Goal: Find specific page/section: Find specific page/section

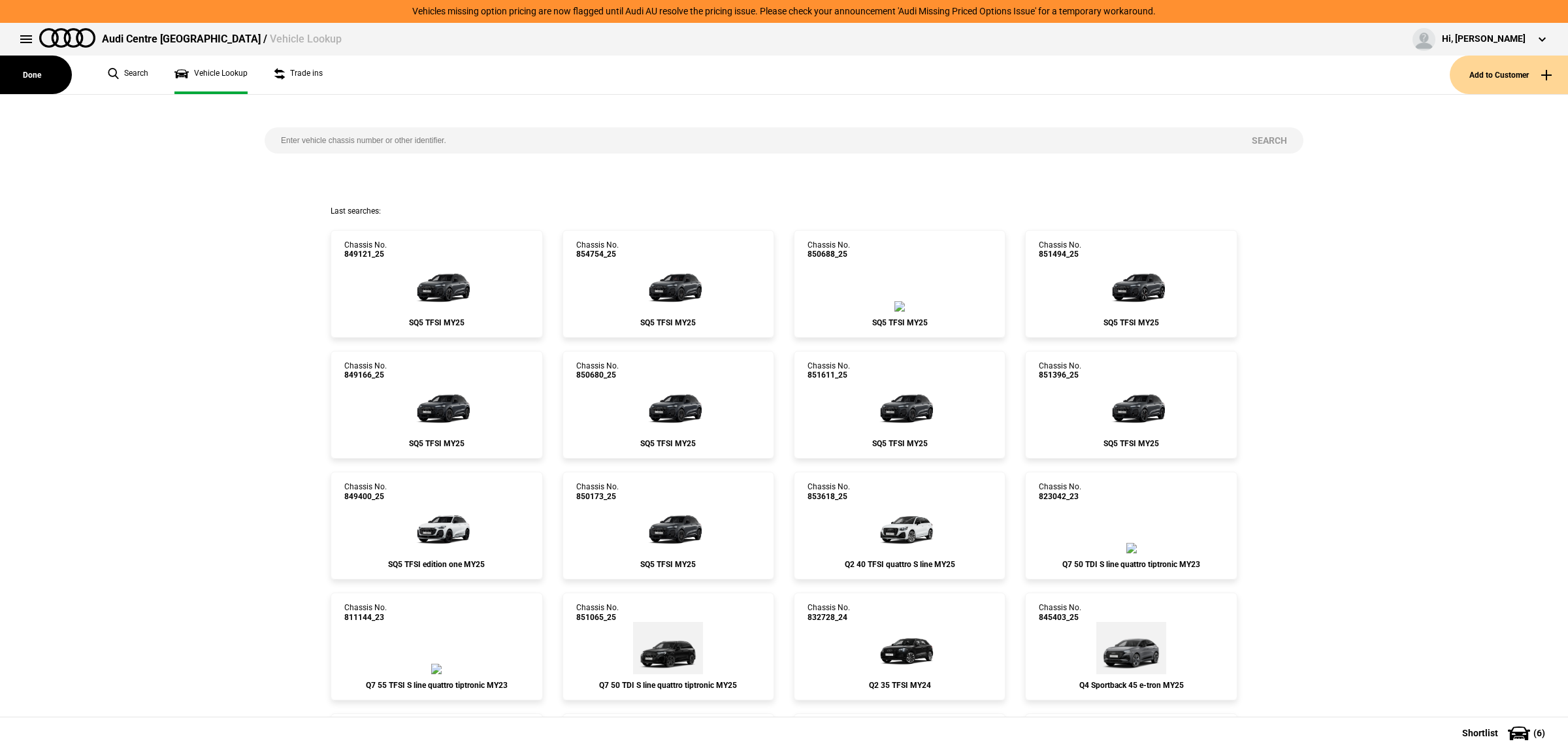
click at [41, 75] on button "Done" at bounding box center [36, 74] width 72 height 39
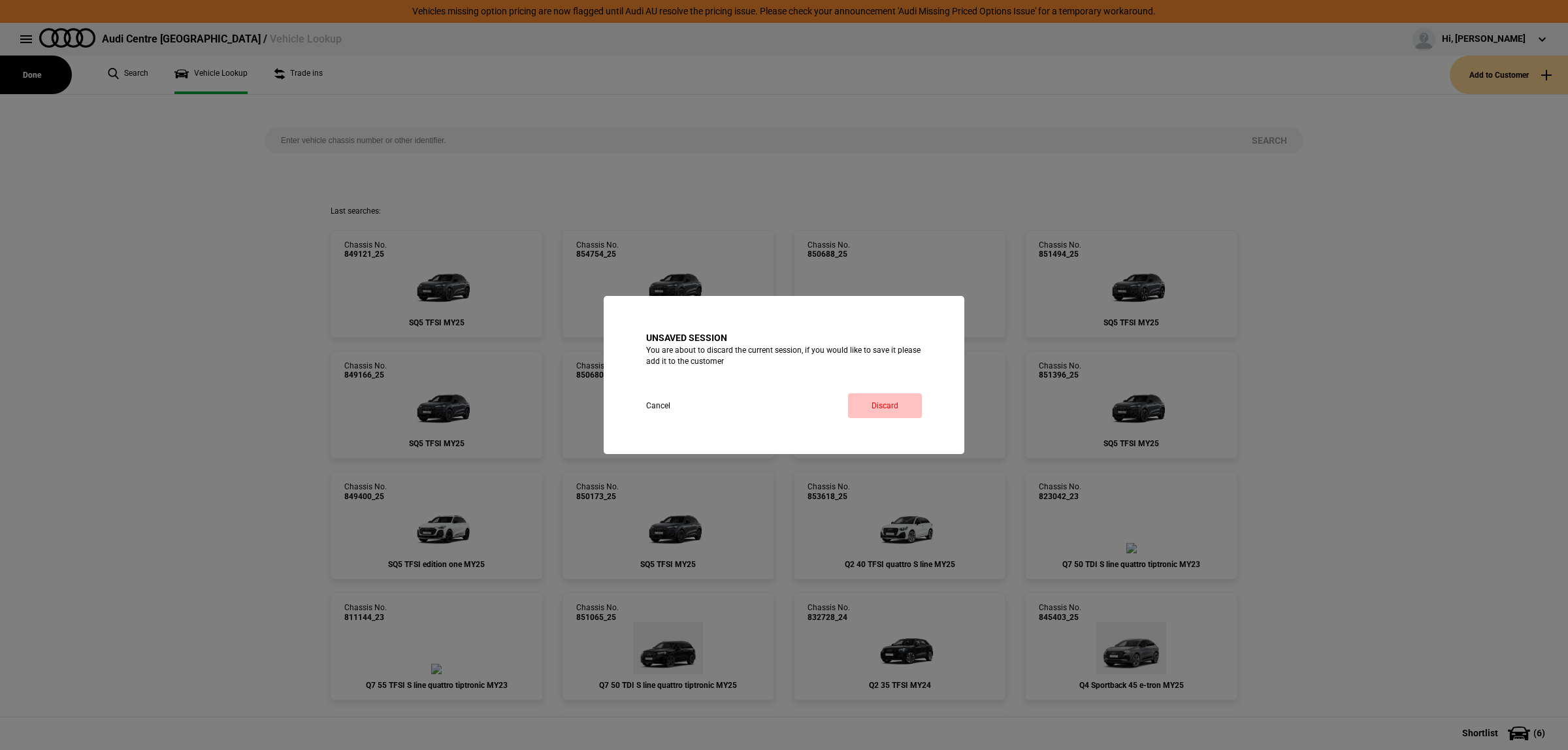
click at [879, 400] on button "Discard" at bounding box center [884, 406] width 74 height 25
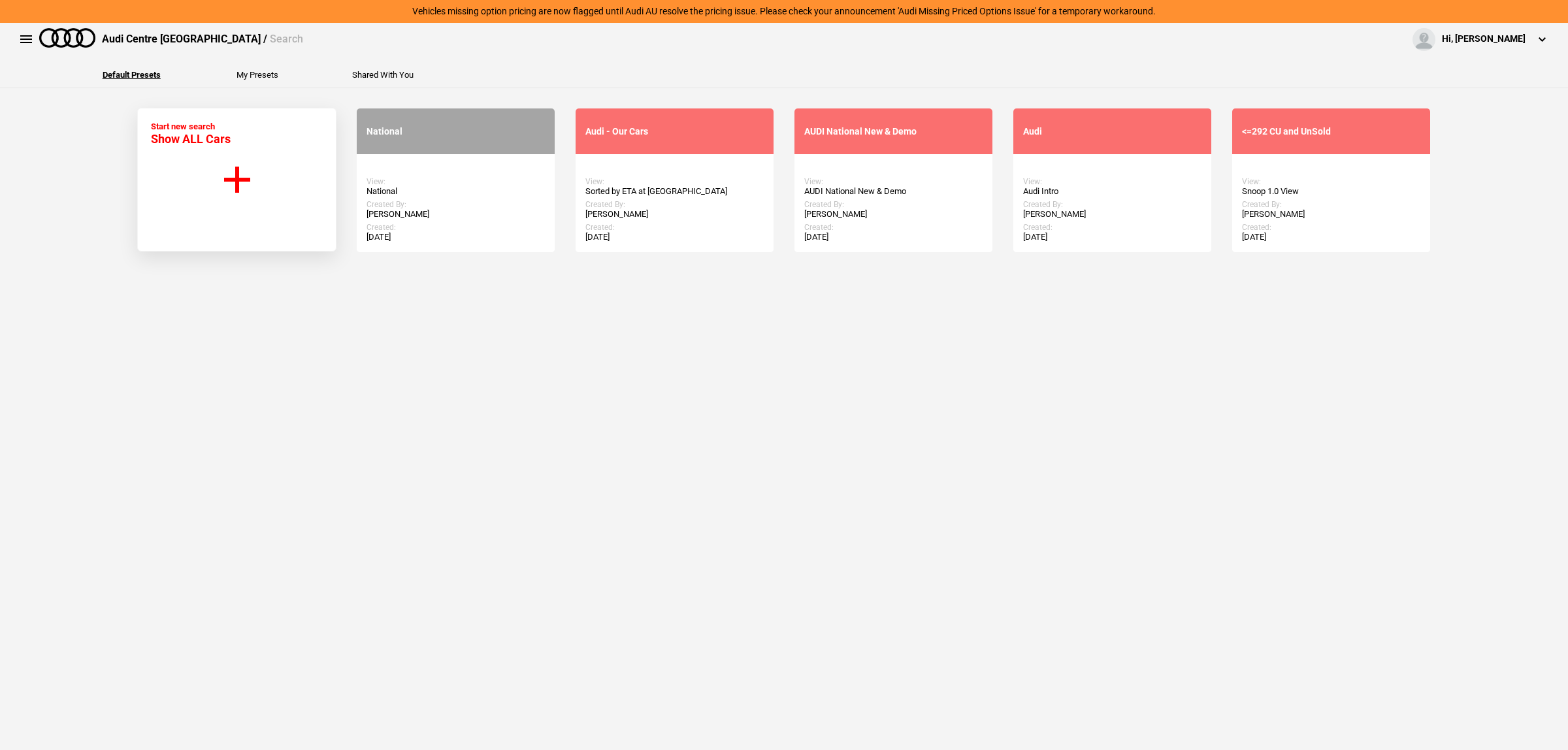
click at [847, 365] on section "Start new search Show ALL Cars National View: National Created By: Scott Weis C…" at bounding box center [784, 419] width 1568 height 662
click at [1089, 394] on section "Start new search Show ALL Cars National View: National Created By: Scott Weis C…" at bounding box center [784, 419] width 1568 height 662
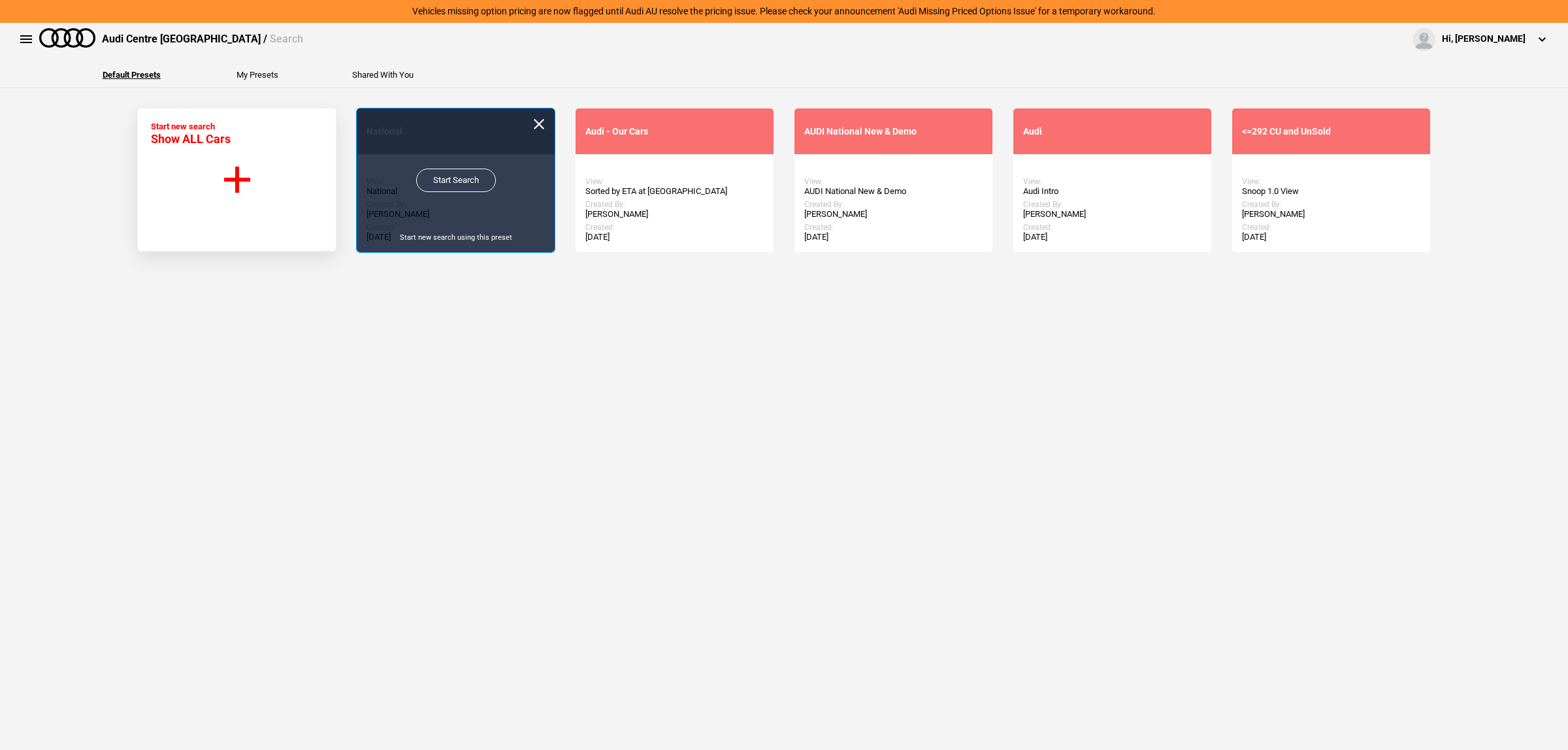
click at [435, 181] on link "Start Search" at bounding box center [456, 180] width 80 height 24
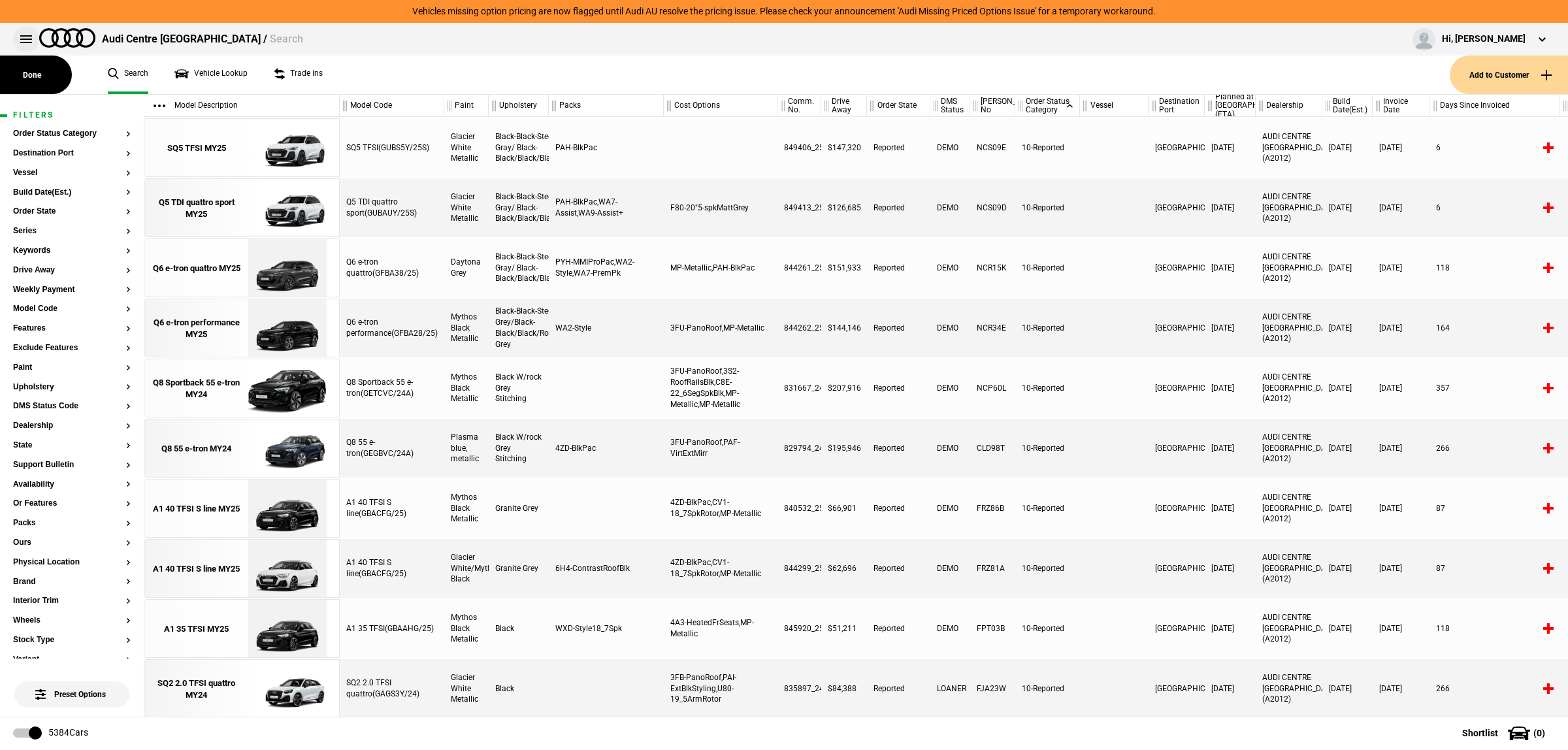
click at [33, 41] on button at bounding box center [26, 39] width 26 height 26
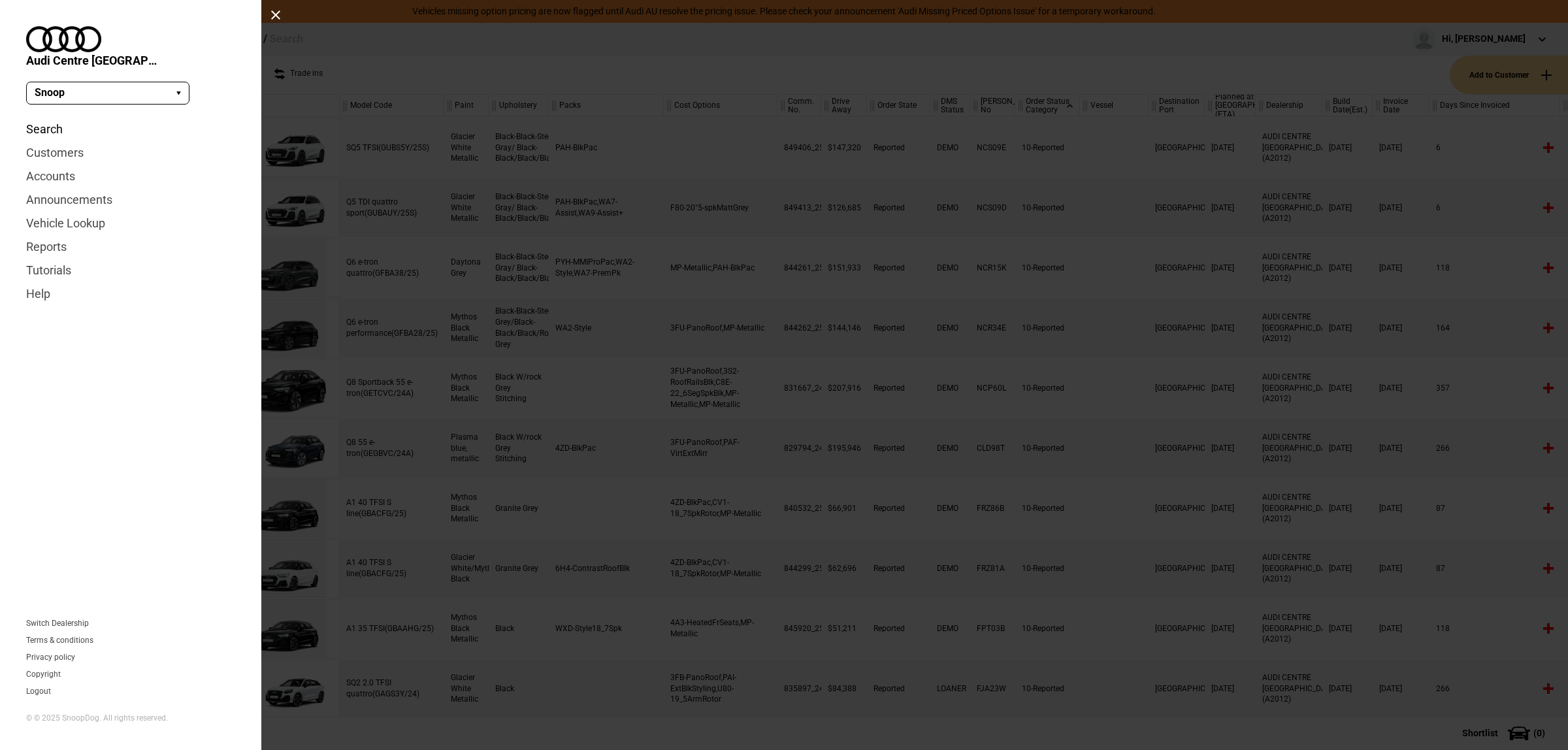
click at [53, 118] on link "Search" at bounding box center [130, 129] width 209 height 24
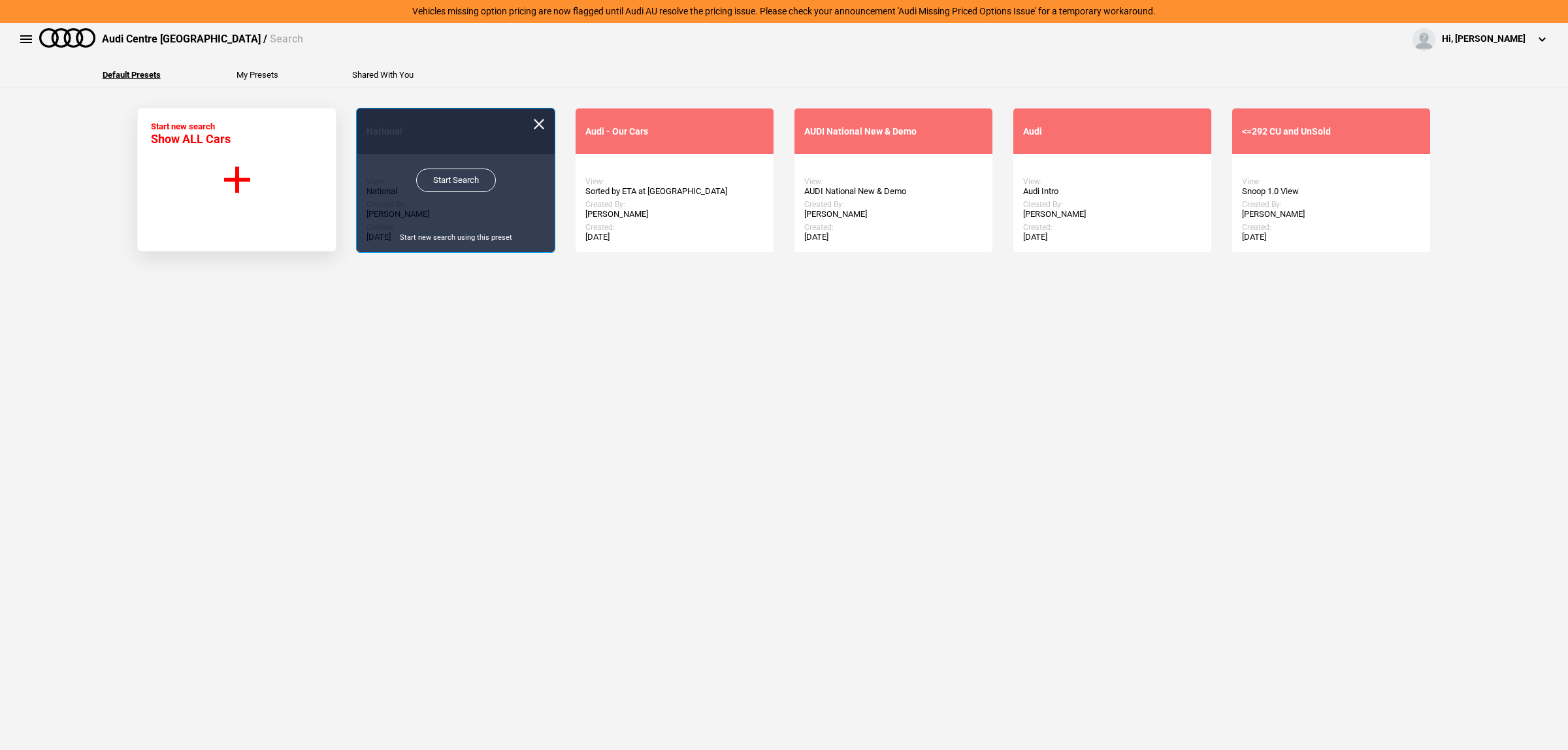
click at [436, 182] on link "Start Search" at bounding box center [456, 180] width 80 height 24
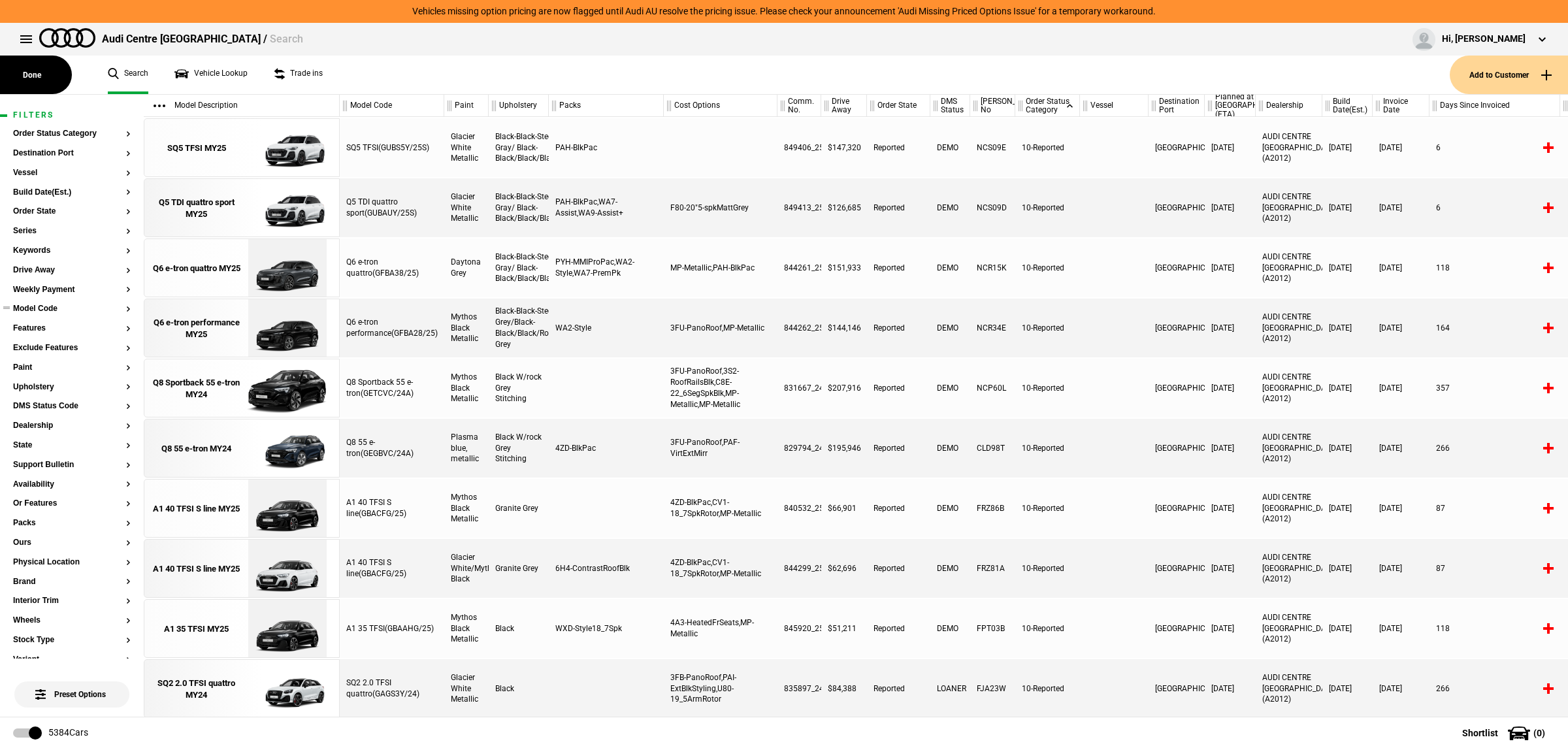
click at [50, 309] on button "Model Code" at bounding box center [71, 309] width 118 height 9
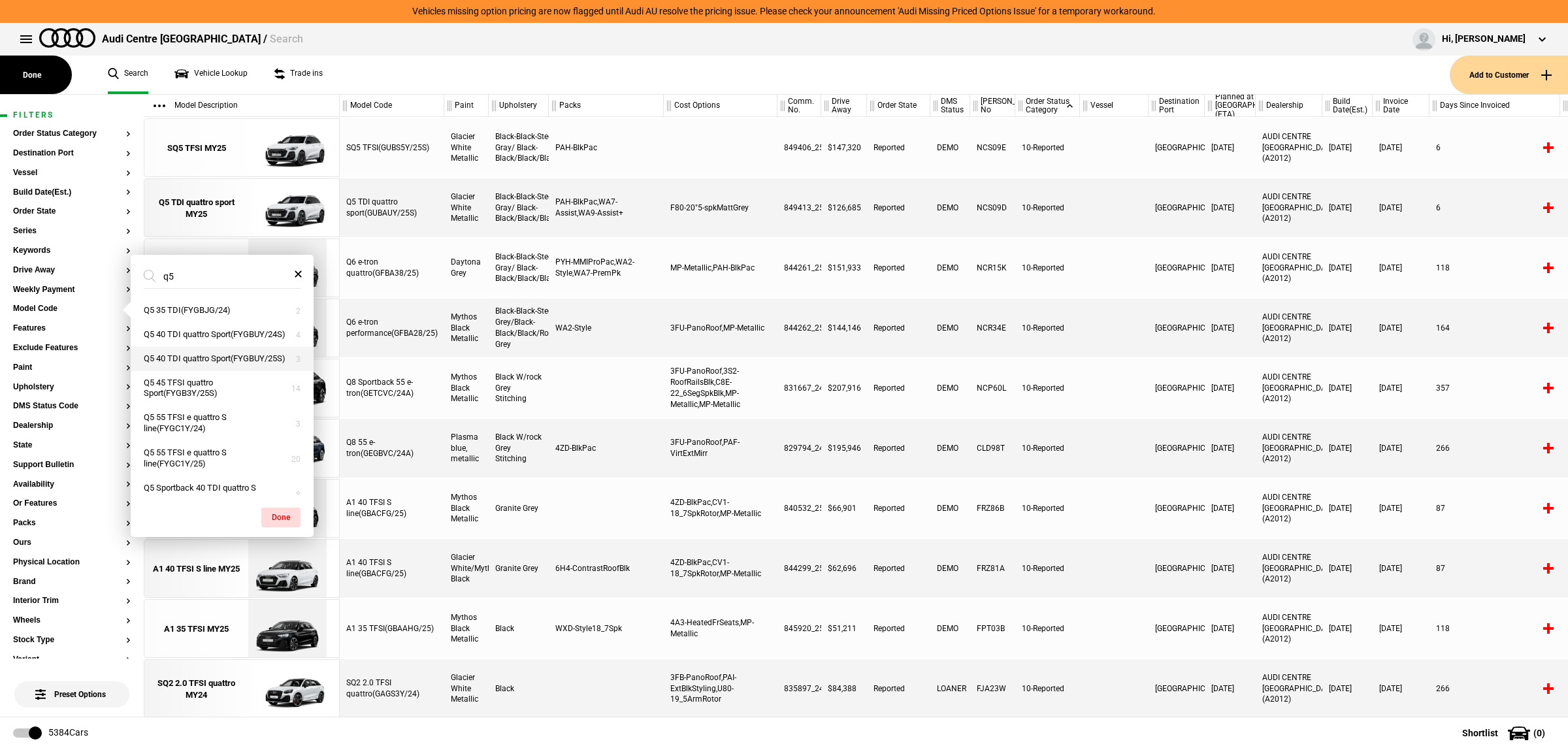
type input "q5"
click at [236, 371] on button "Q5 40 TDI quattro Sport(FYGBUY/25S)" at bounding box center [222, 359] width 183 height 24
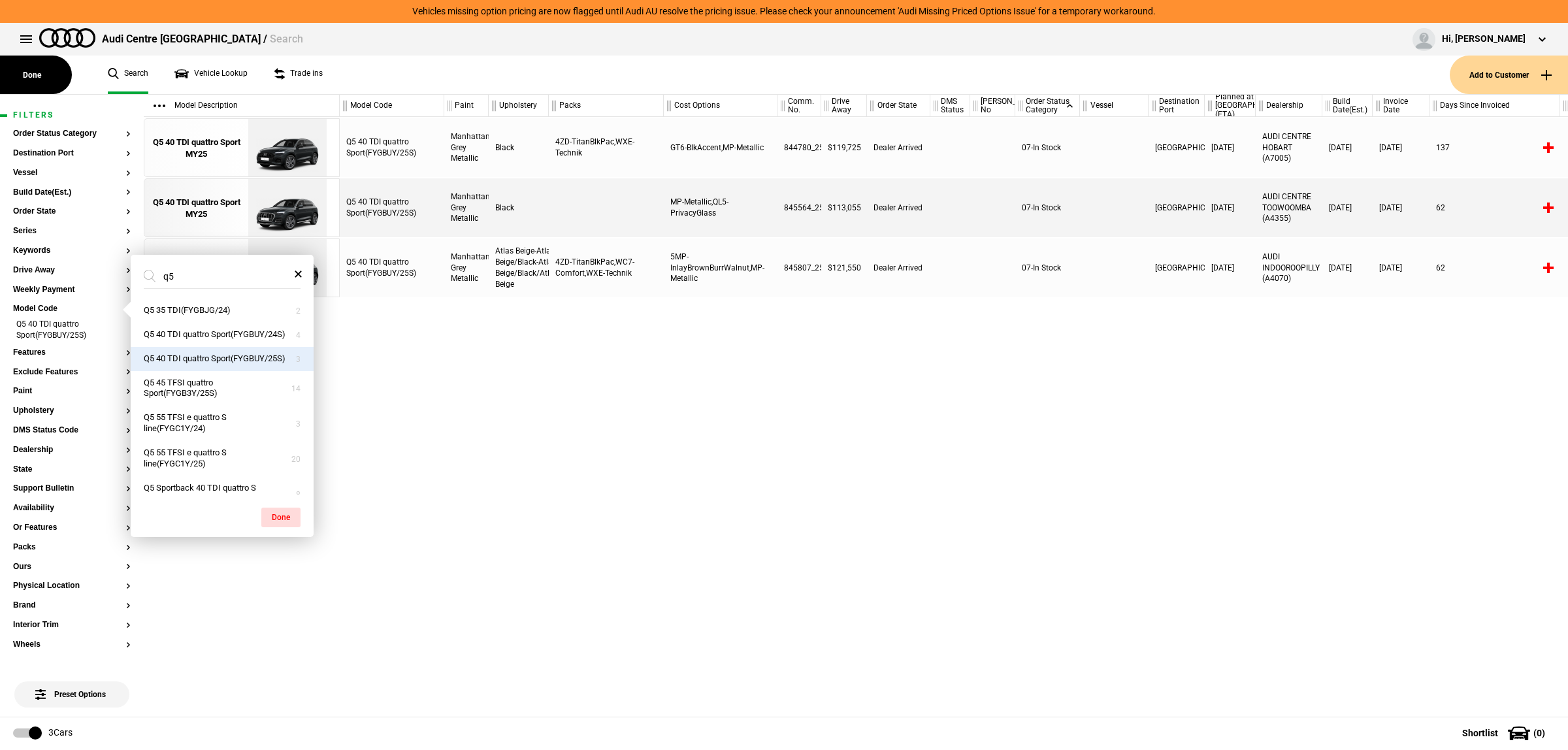
click at [933, 449] on div "Q5 40 TDI quattro Sport(FYGBUY/25S) Manhattan Grey Metallic Black 4ZD-TitanBlkP…" at bounding box center [953, 416] width 1228 height 600
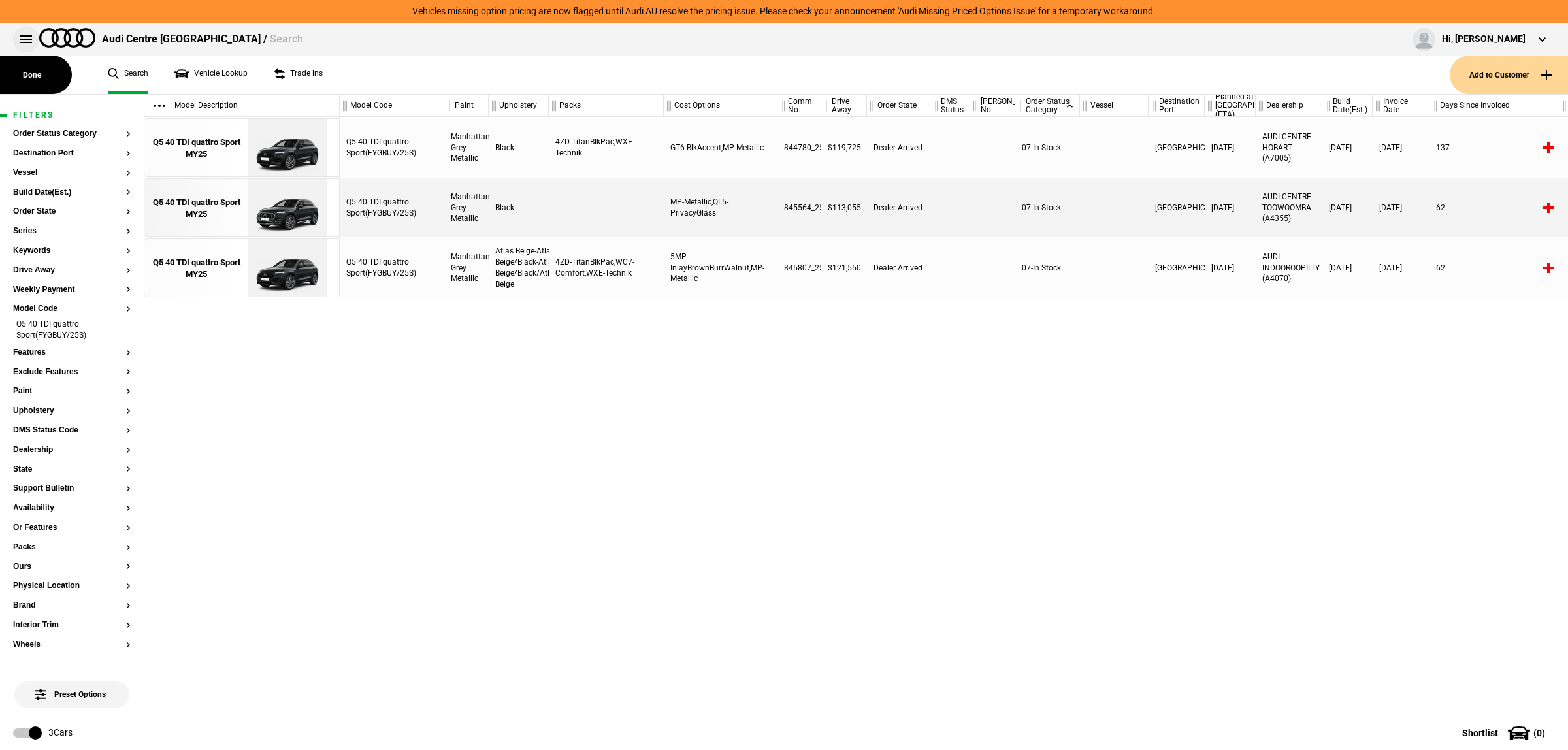
click at [28, 38] on button at bounding box center [26, 39] width 26 height 26
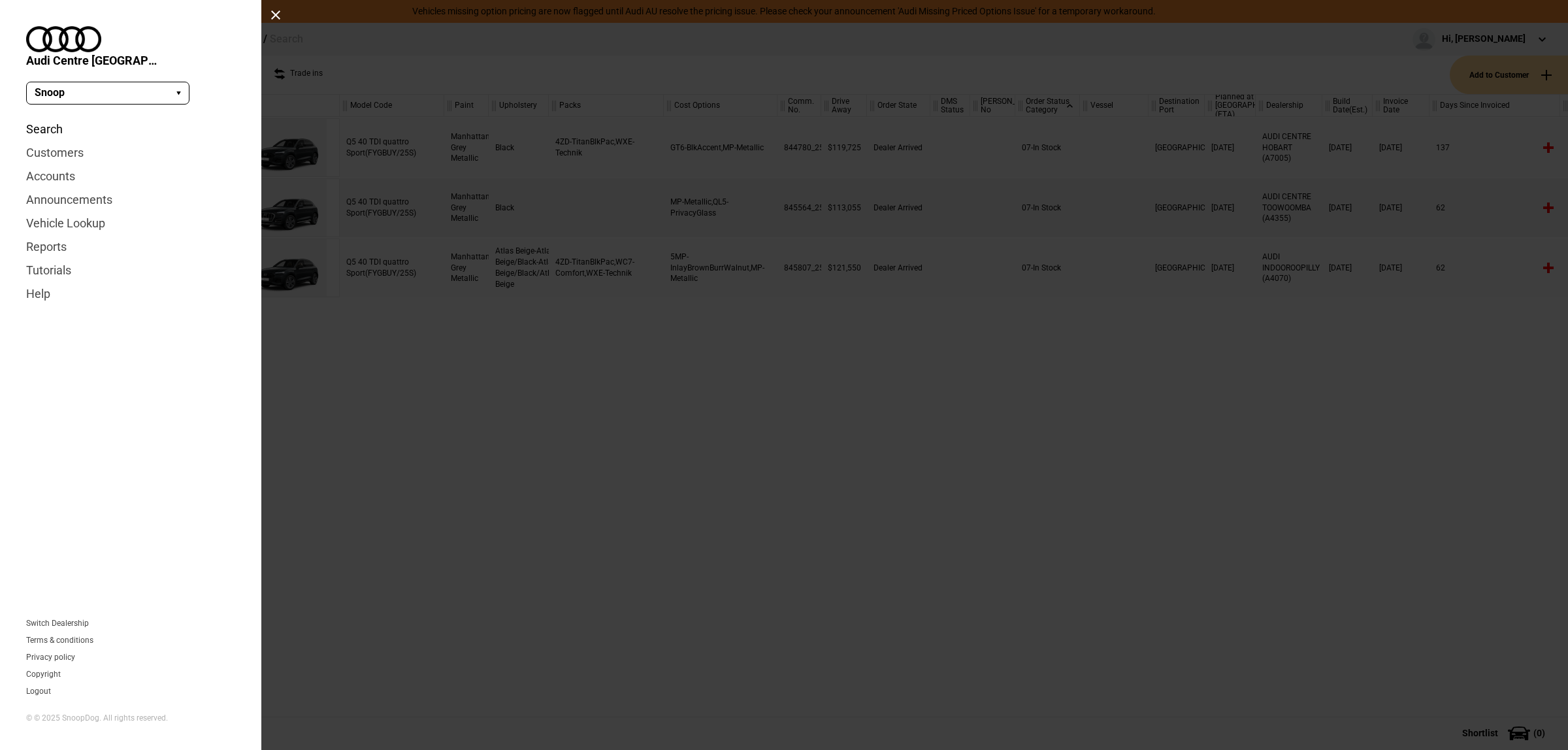
click at [49, 118] on link "Search" at bounding box center [130, 129] width 209 height 24
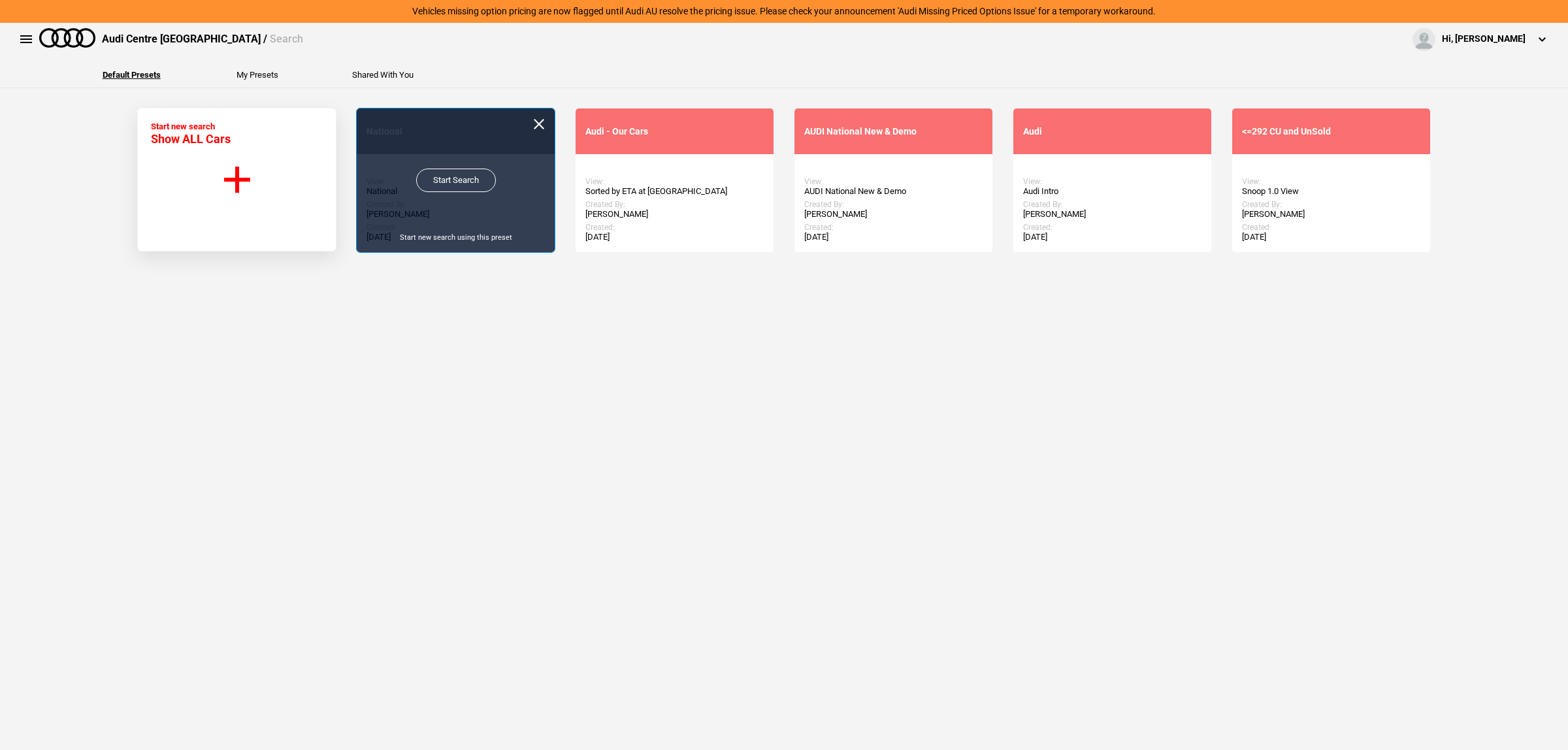
click at [467, 183] on link "Start Search" at bounding box center [456, 180] width 80 height 24
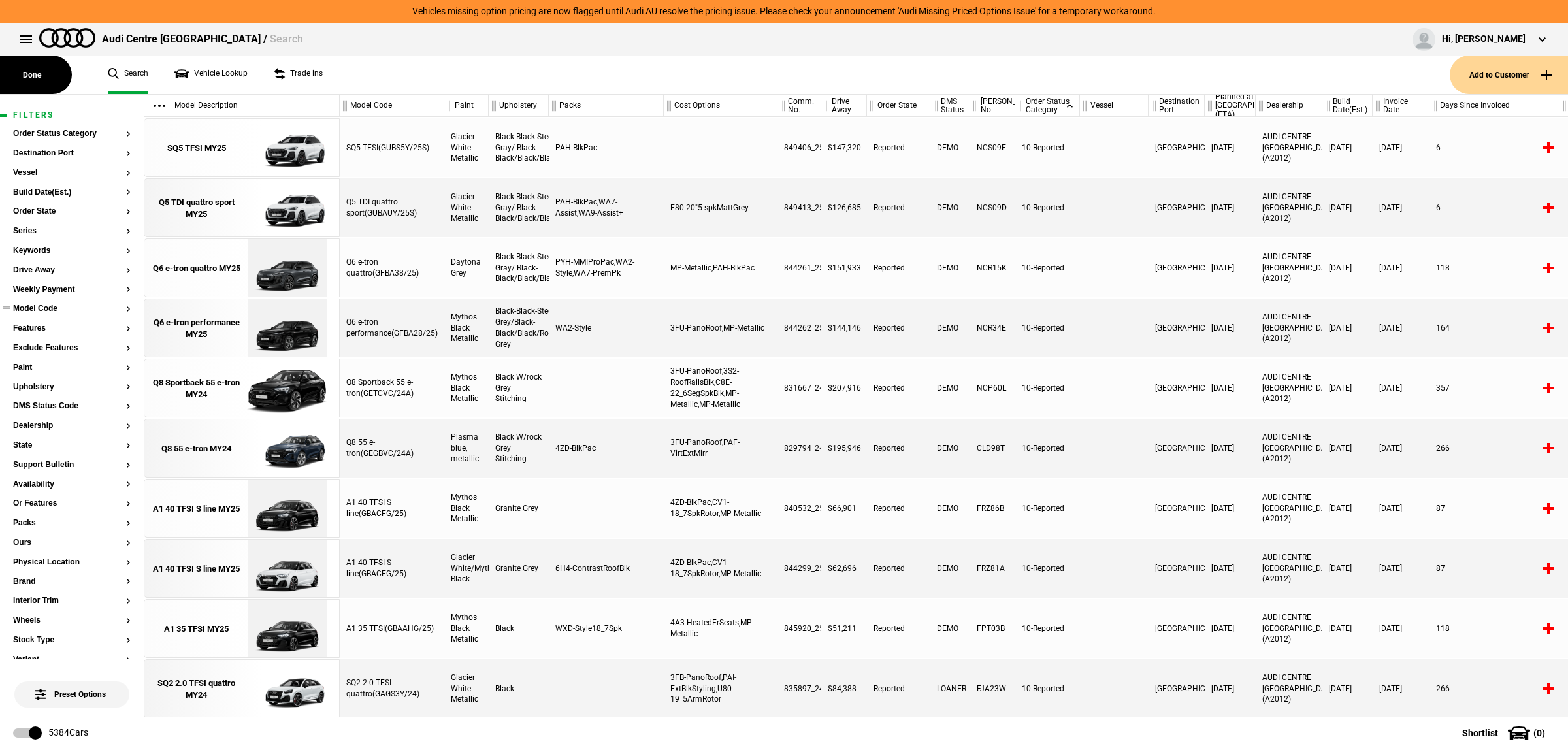
click at [40, 310] on button "Model Code" at bounding box center [71, 309] width 118 height 9
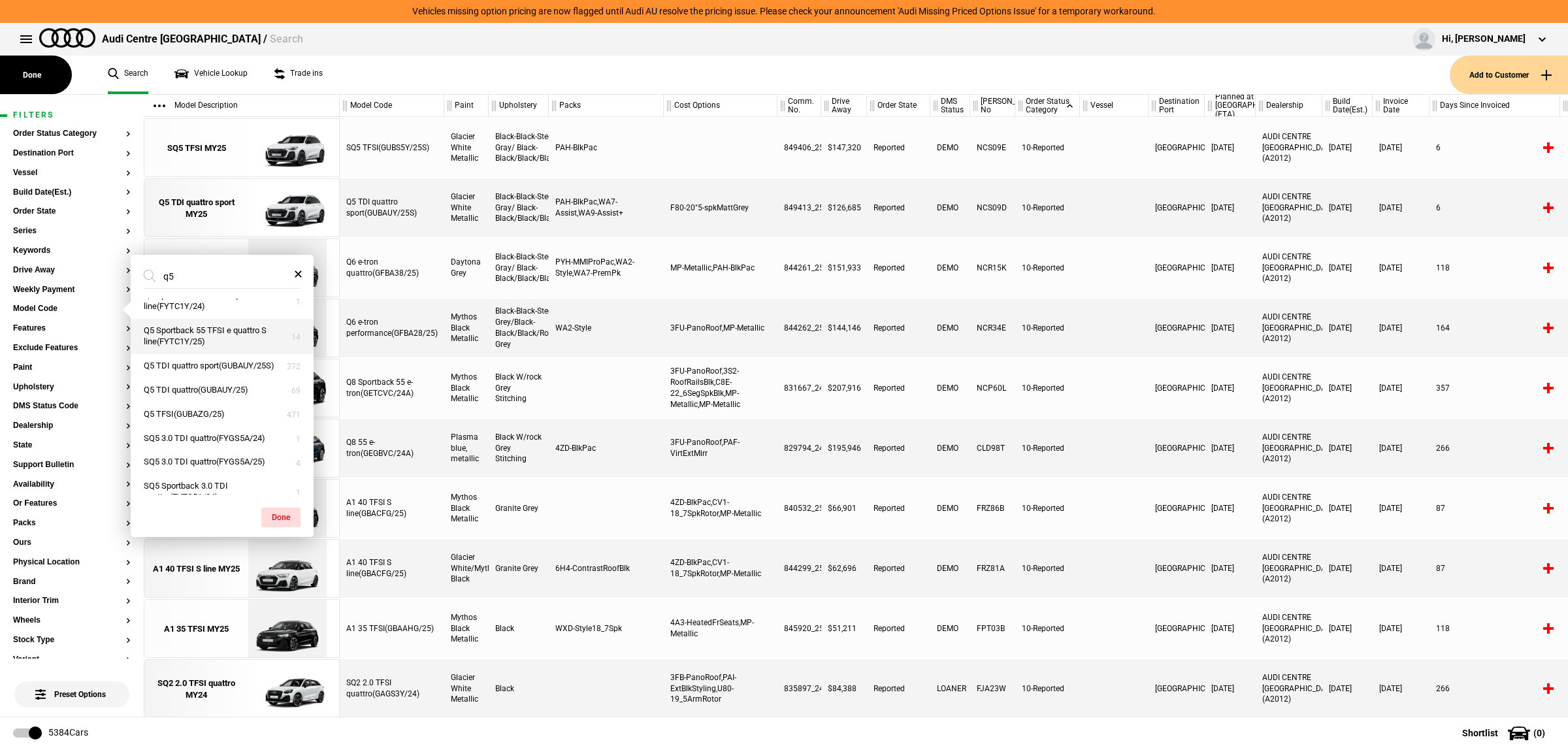
scroll to position [327, 0]
type input "q5"
click at [243, 350] on button "Q5 TDI quattro sport(GUBAUY/25S)" at bounding box center [222, 337] width 183 height 24
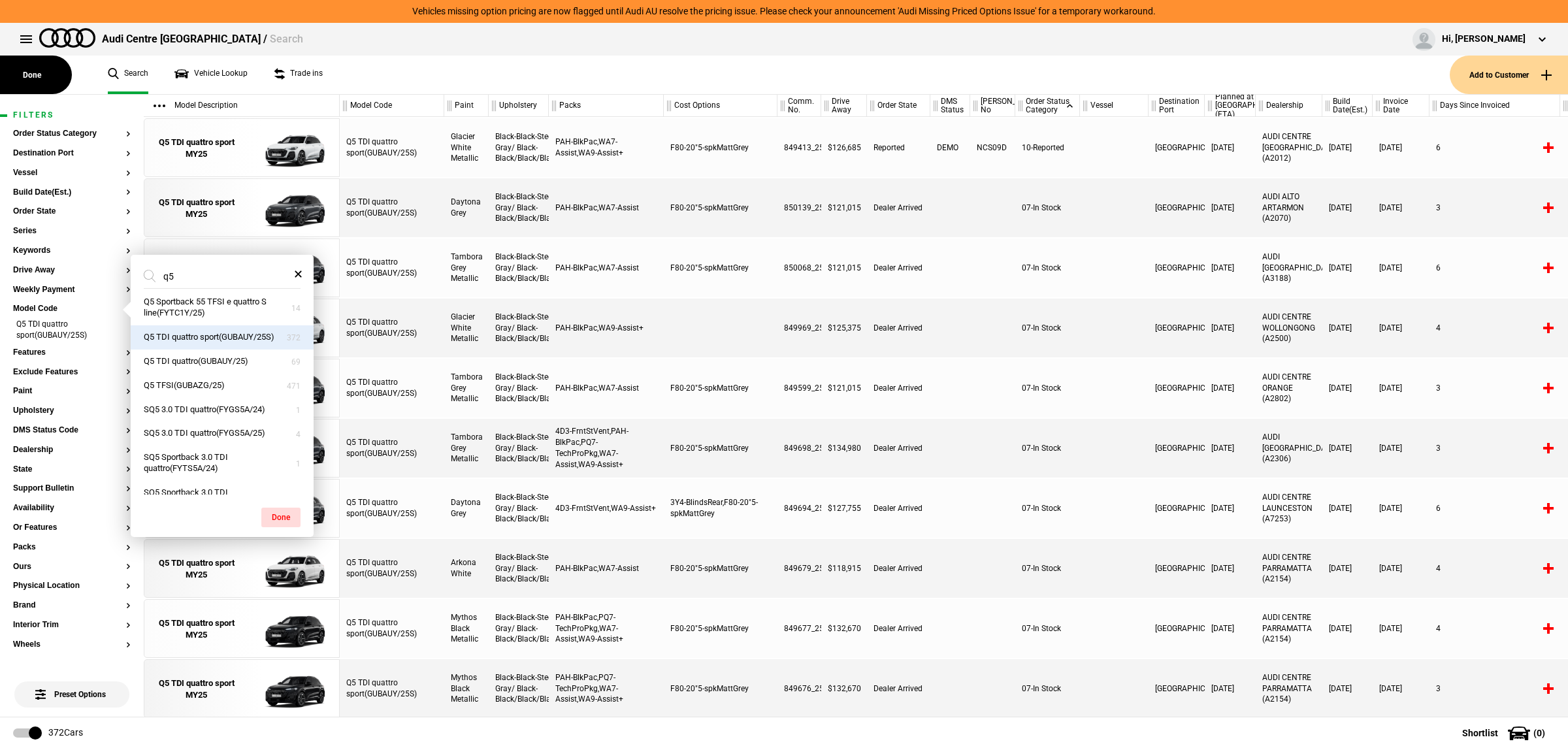
click at [995, 479] on div at bounding box center [992, 508] width 45 height 59
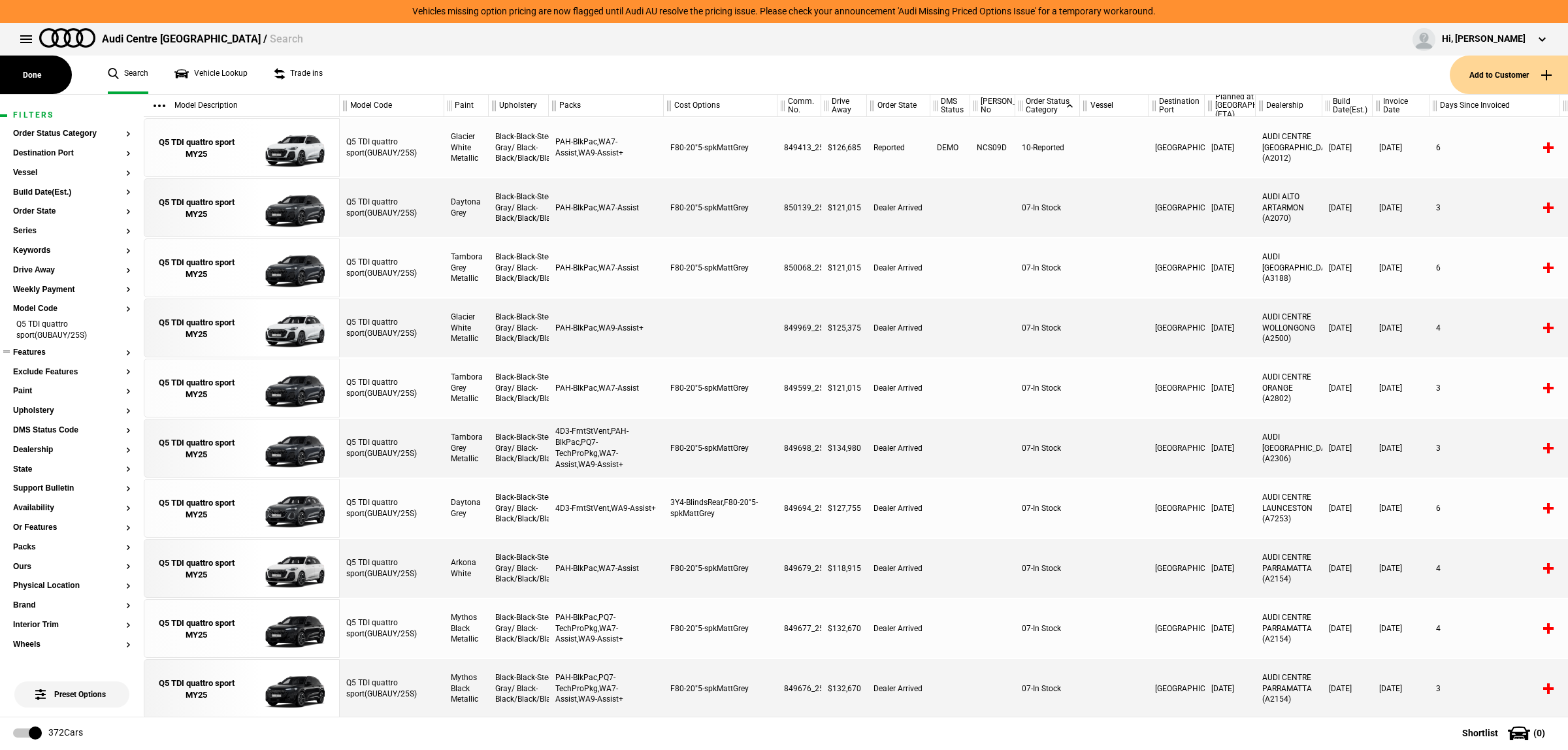
click at [49, 356] on button "Features" at bounding box center [71, 353] width 118 height 9
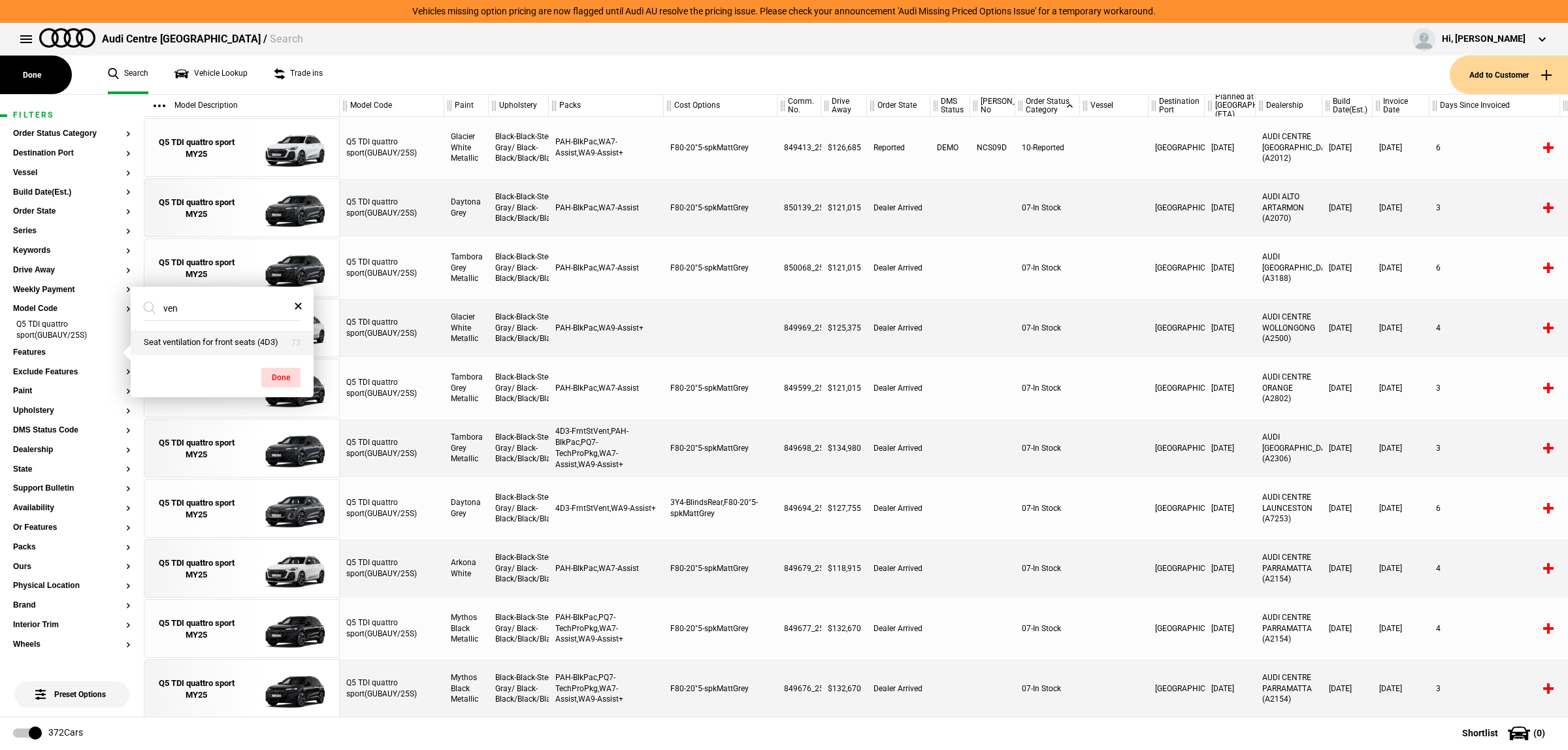
type input "ven"
click at [229, 345] on button "Seat ventilation for front seats (4D3)" at bounding box center [222, 343] width 183 height 24
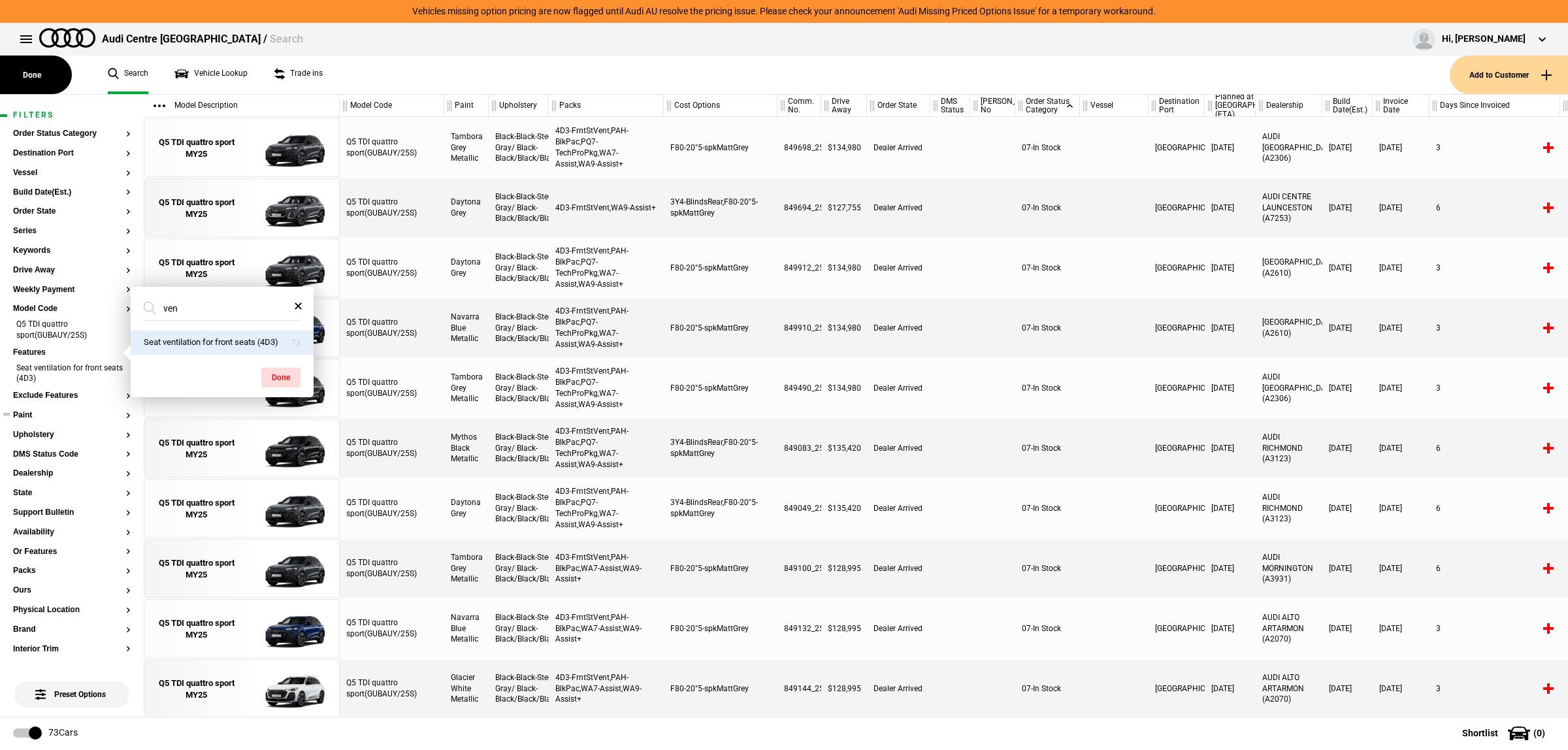
click at [60, 419] on button "Paint" at bounding box center [71, 416] width 118 height 9
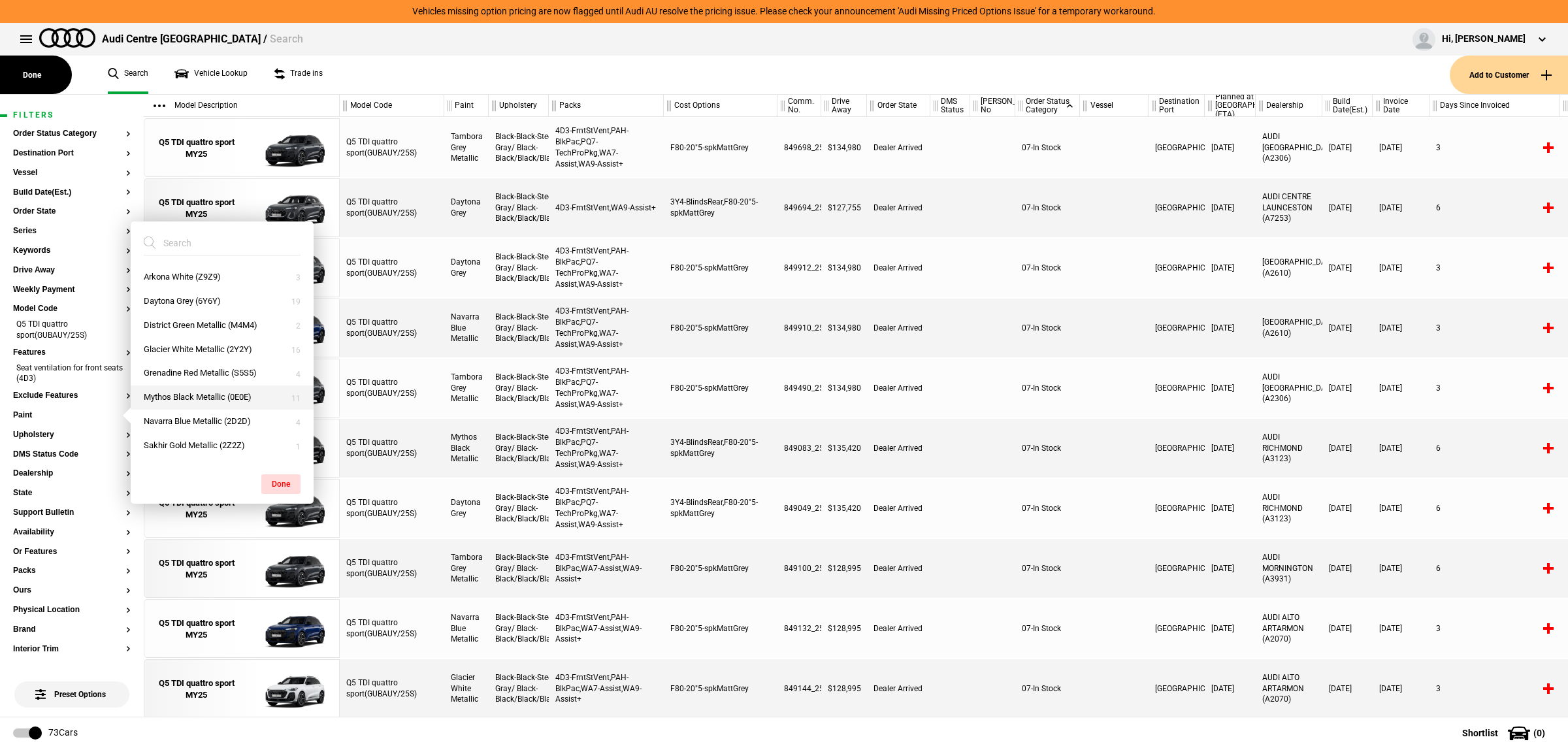
click at [226, 399] on button "Mythos Black Metallic (0E0E)" at bounding box center [222, 397] width 183 height 24
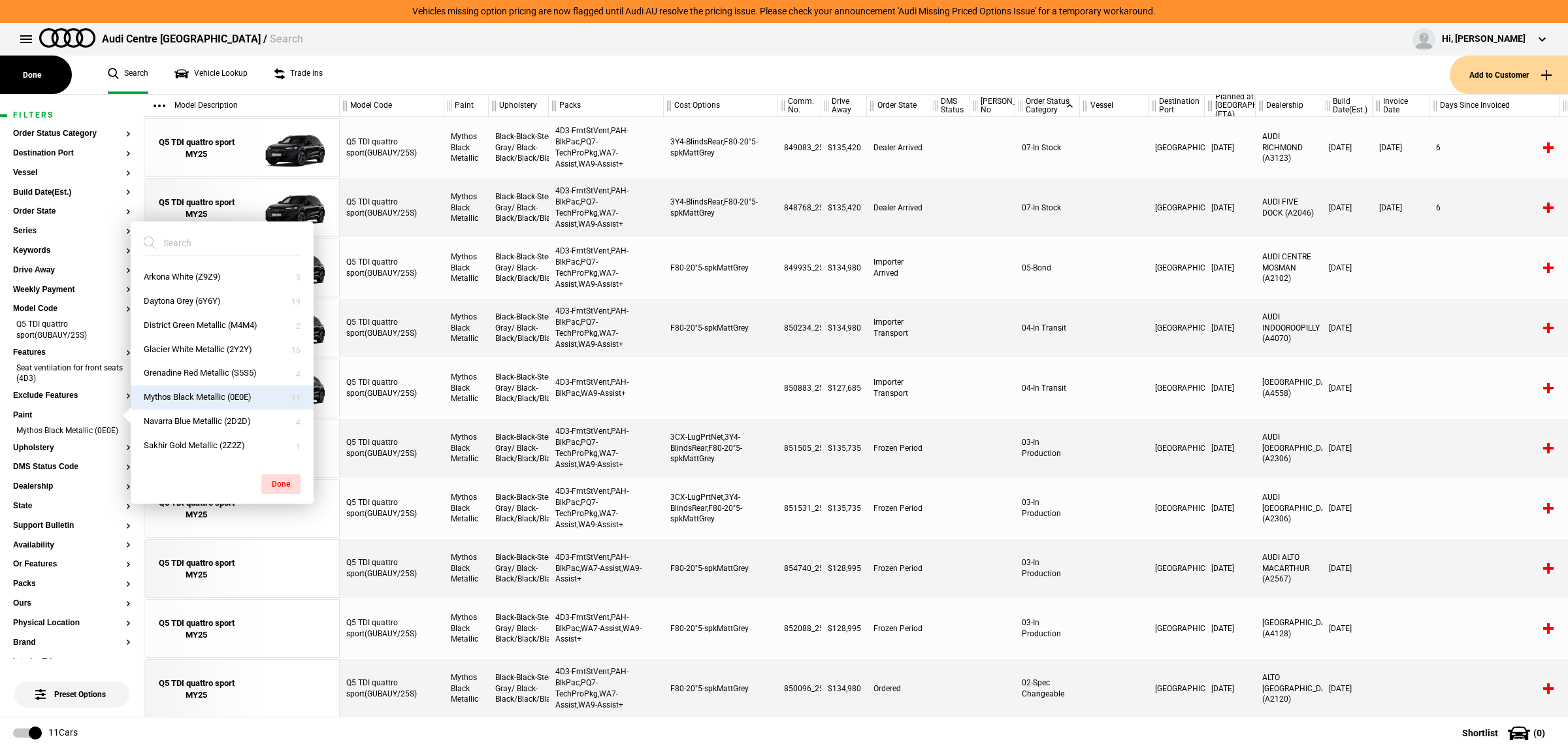
click at [935, 400] on div at bounding box center [950, 388] width 40 height 59
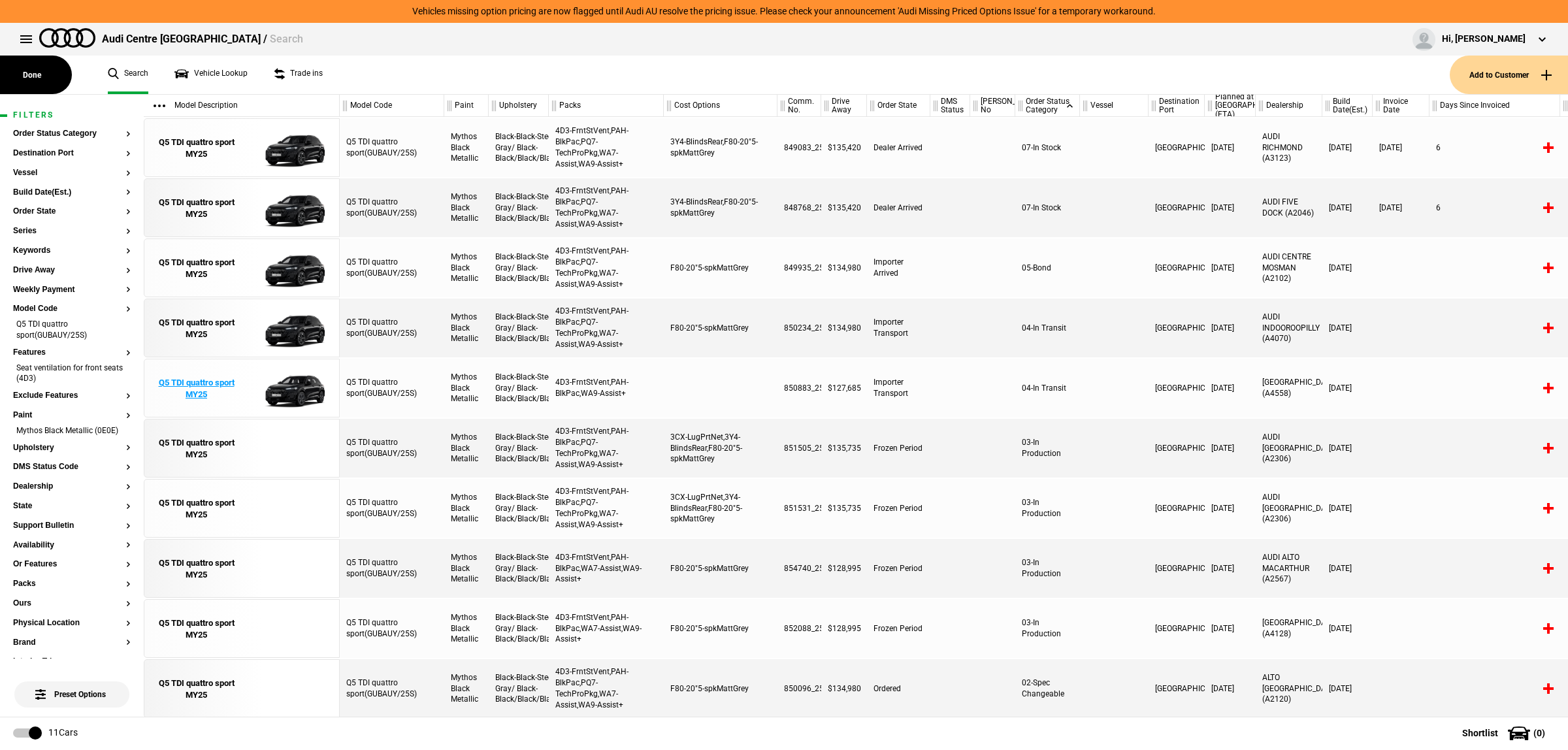
click at [318, 394] on img at bounding box center [287, 388] width 91 height 59
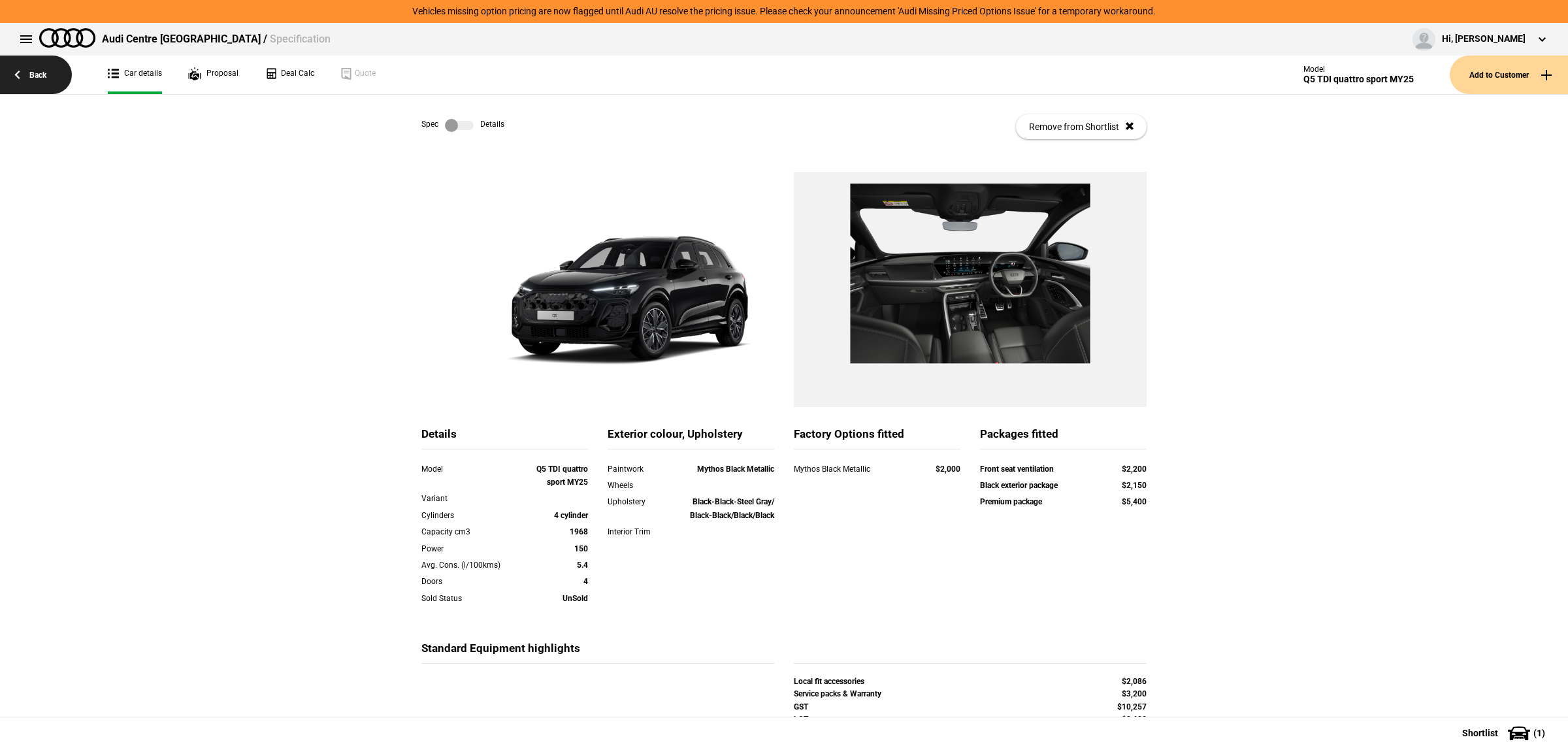
click at [65, 84] on link "Back" at bounding box center [36, 74] width 72 height 39
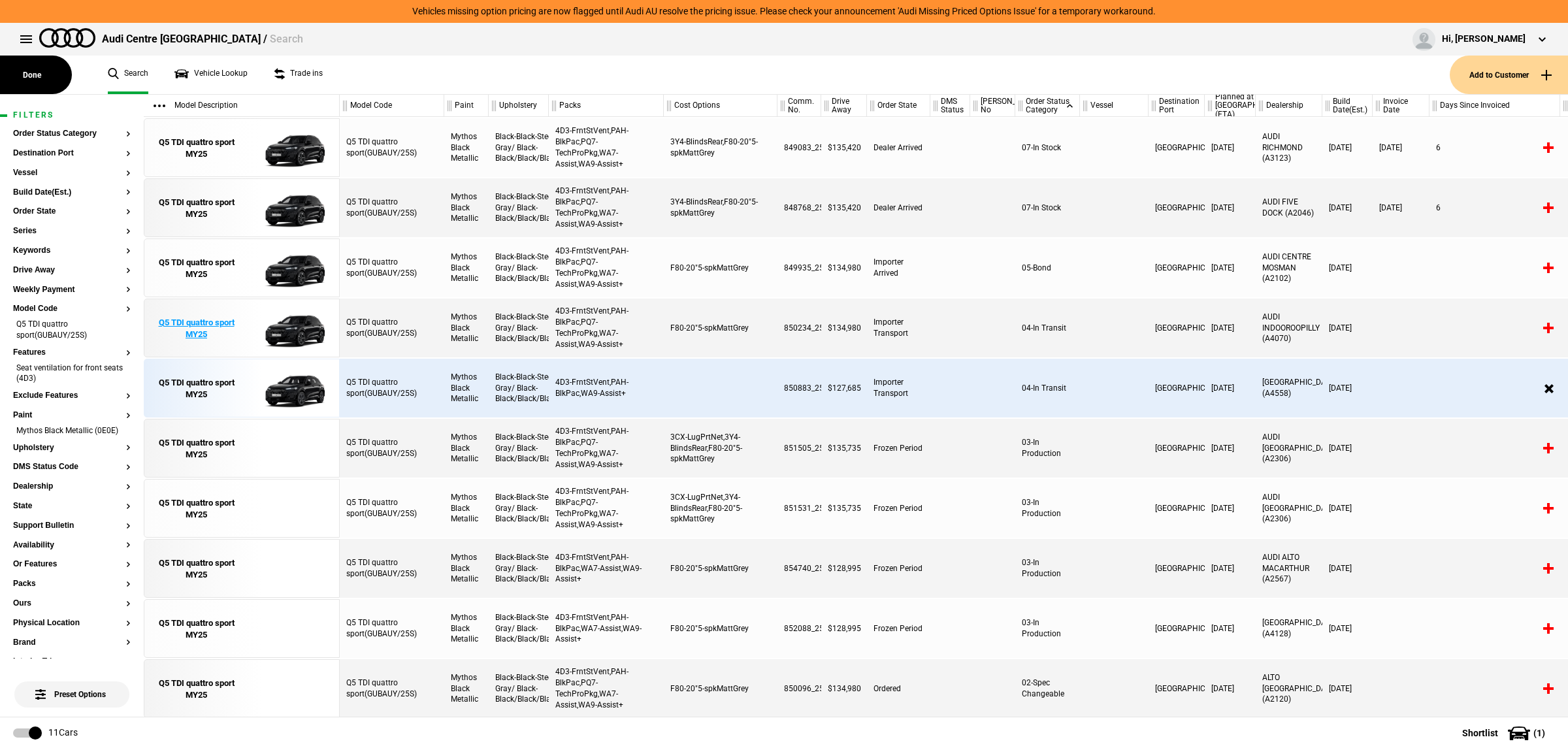
click at [277, 331] on img at bounding box center [287, 328] width 91 height 59
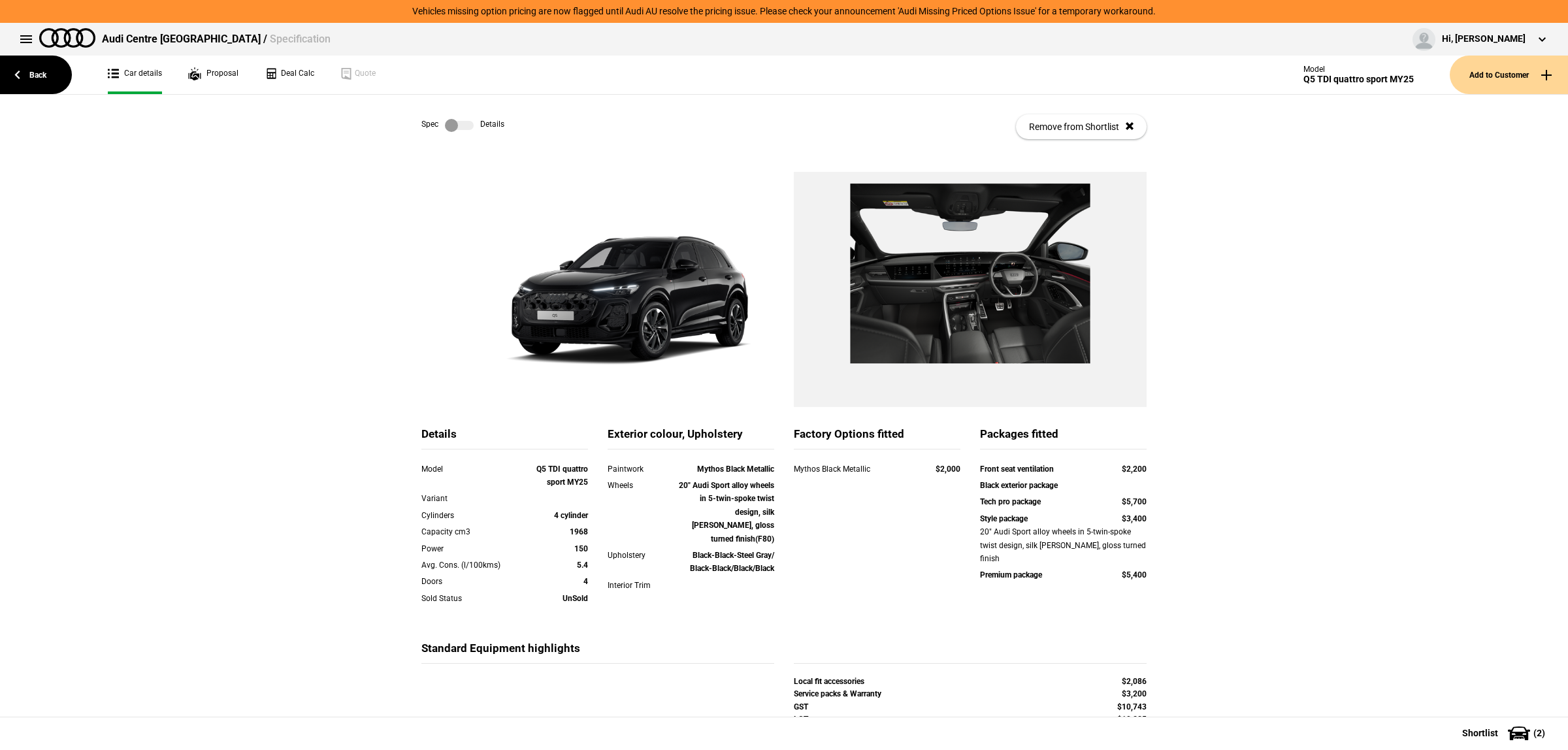
click at [450, 116] on div "Spec Details Remove from Shortlist" at bounding box center [784, 127] width 726 height 64
click at [452, 122] on label at bounding box center [460, 125] width 29 height 13
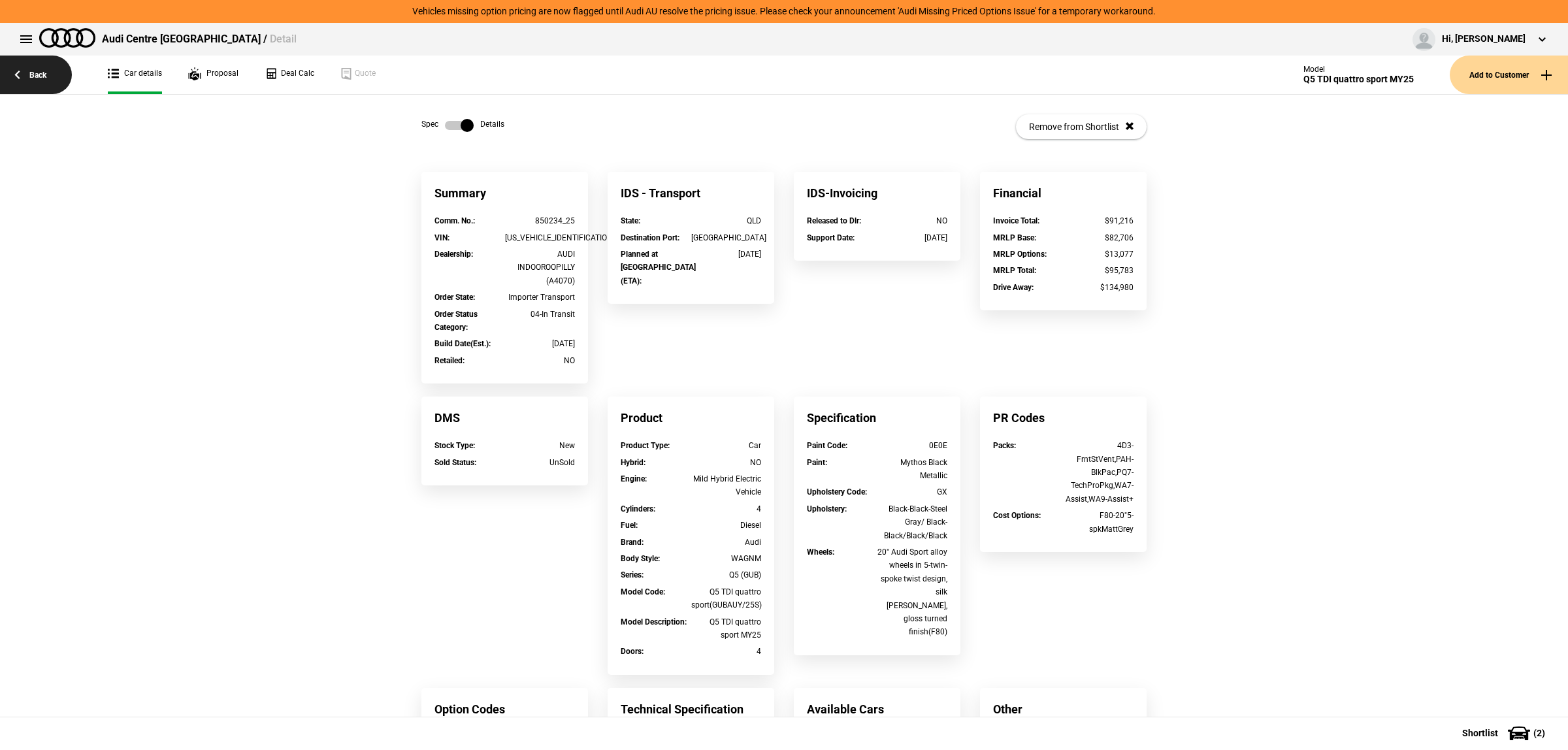
click at [21, 72] on link "Back" at bounding box center [36, 74] width 72 height 39
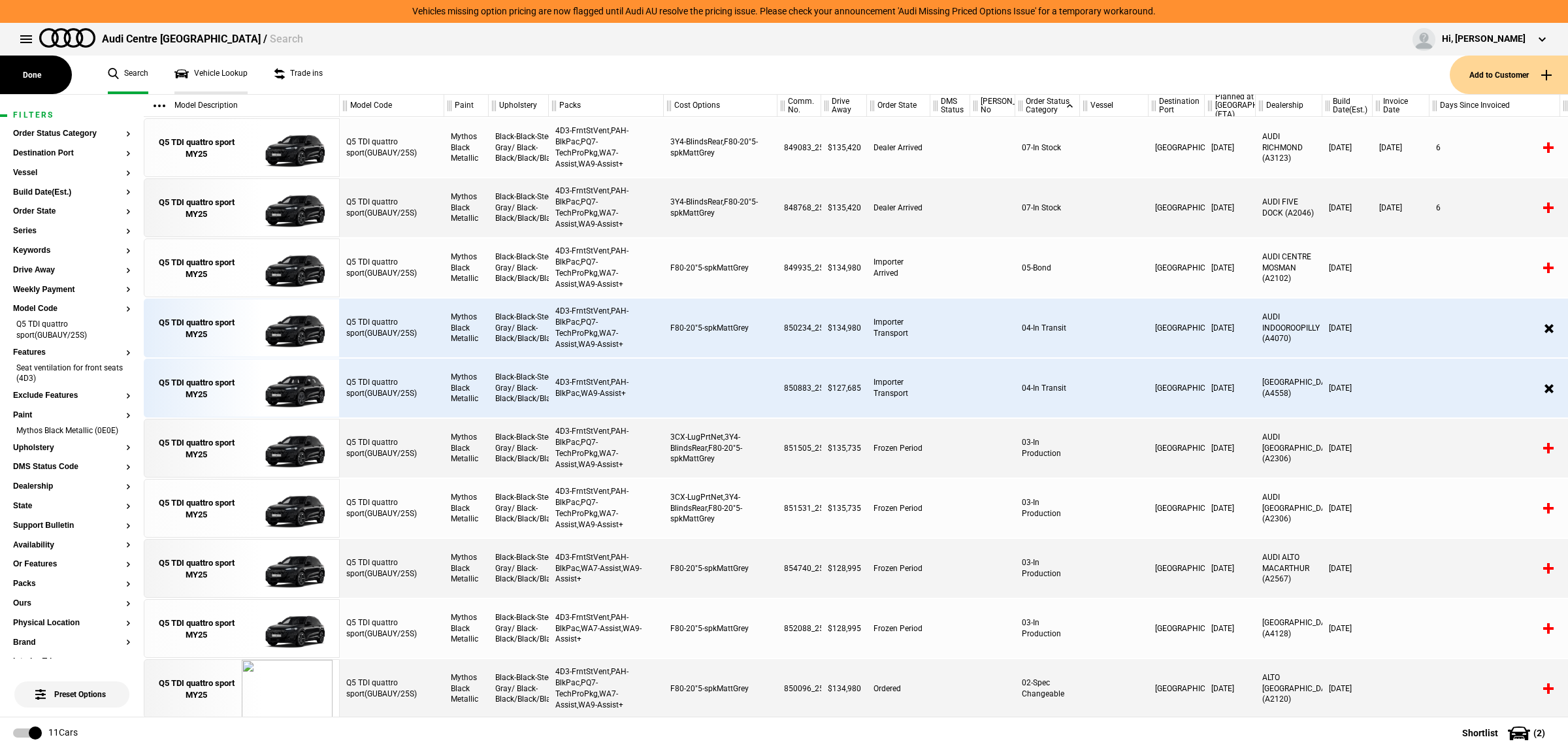
click at [226, 69] on link "Vehicle Lookup" at bounding box center [211, 74] width 73 height 39
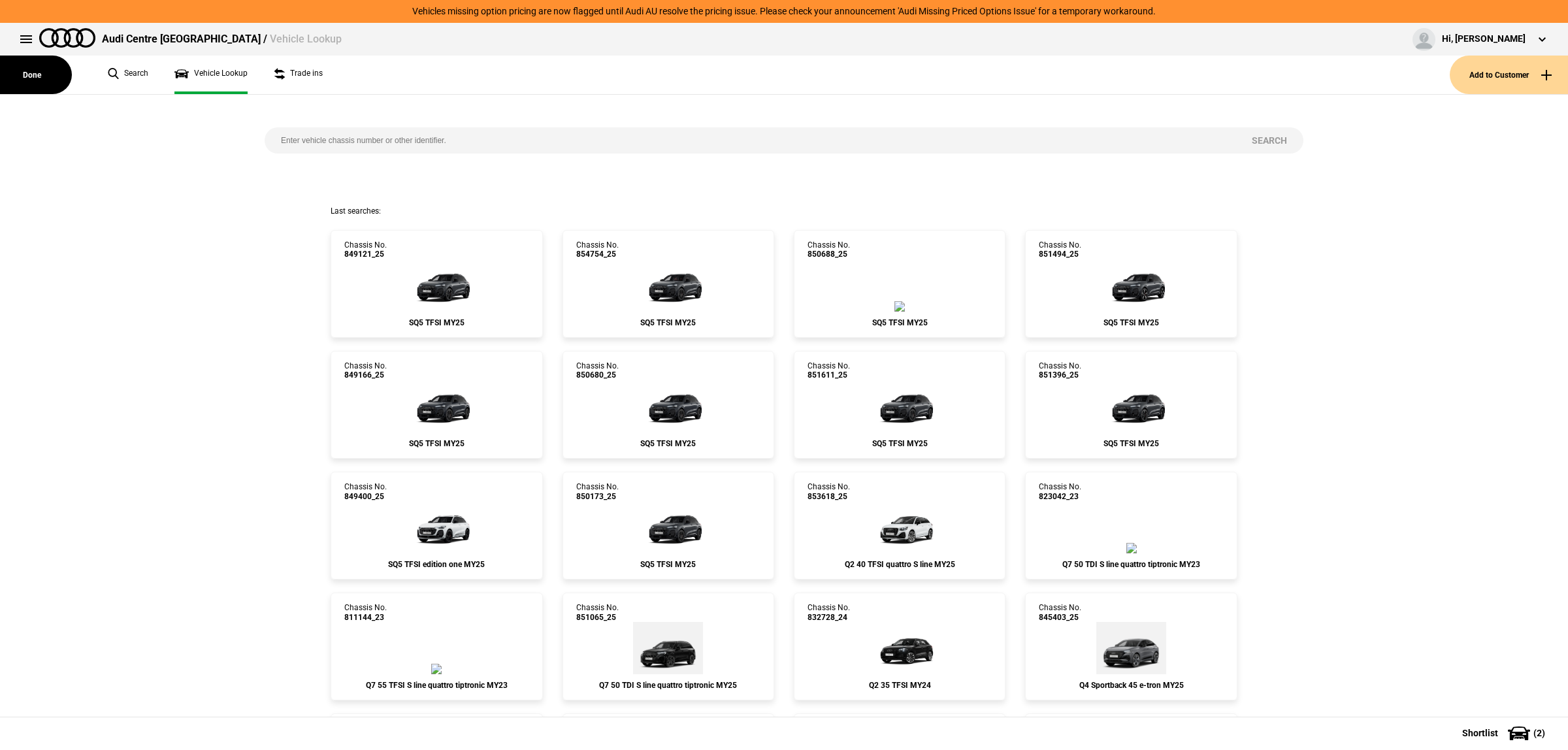
click at [392, 133] on input "search" at bounding box center [750, 141] width 971 height 26
paste input "852394"
type input "852394"
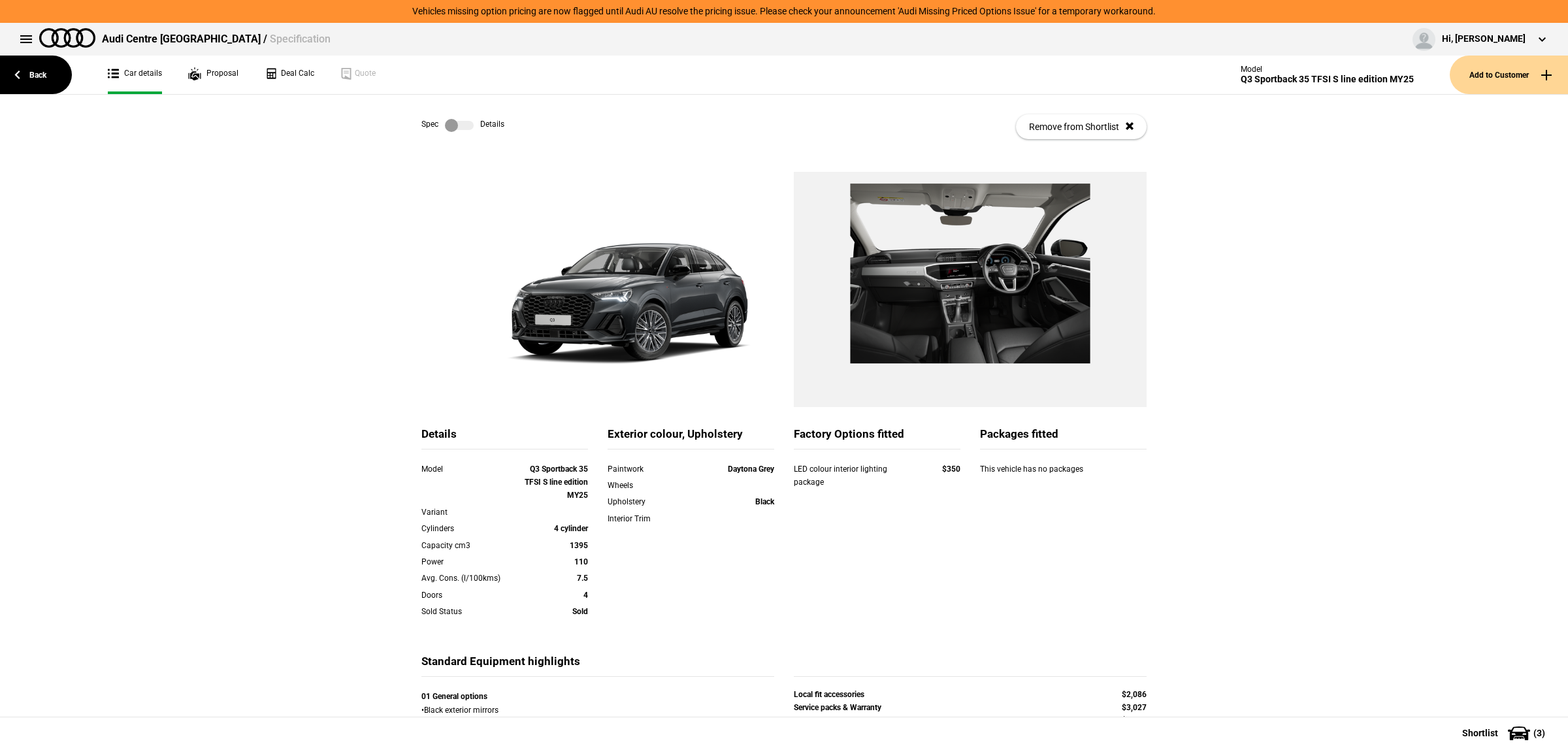
click at [1438, 299] on div "Details Model Q3 Sportback 35 TFSI S line edition MY25 Variant Cylinders 4 cyli…" at bounding box center [784, 498] width 1568 height 652
click at [33, 72] on link "Back" at bounding box center [36, 74] width 72 height 39
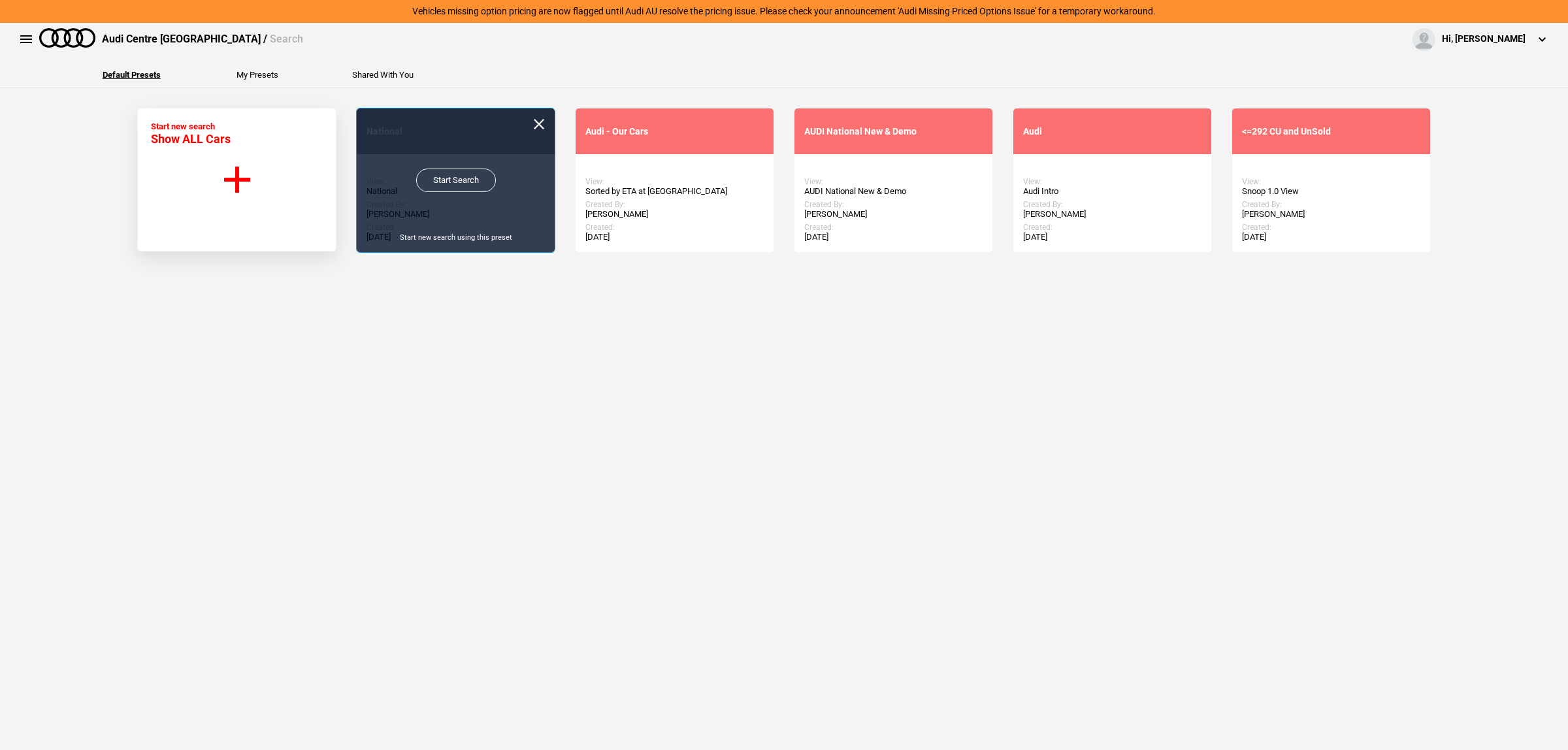
click at [433, 184] on link "Start Search" at bounding box center [456, 180] width 80 height 24
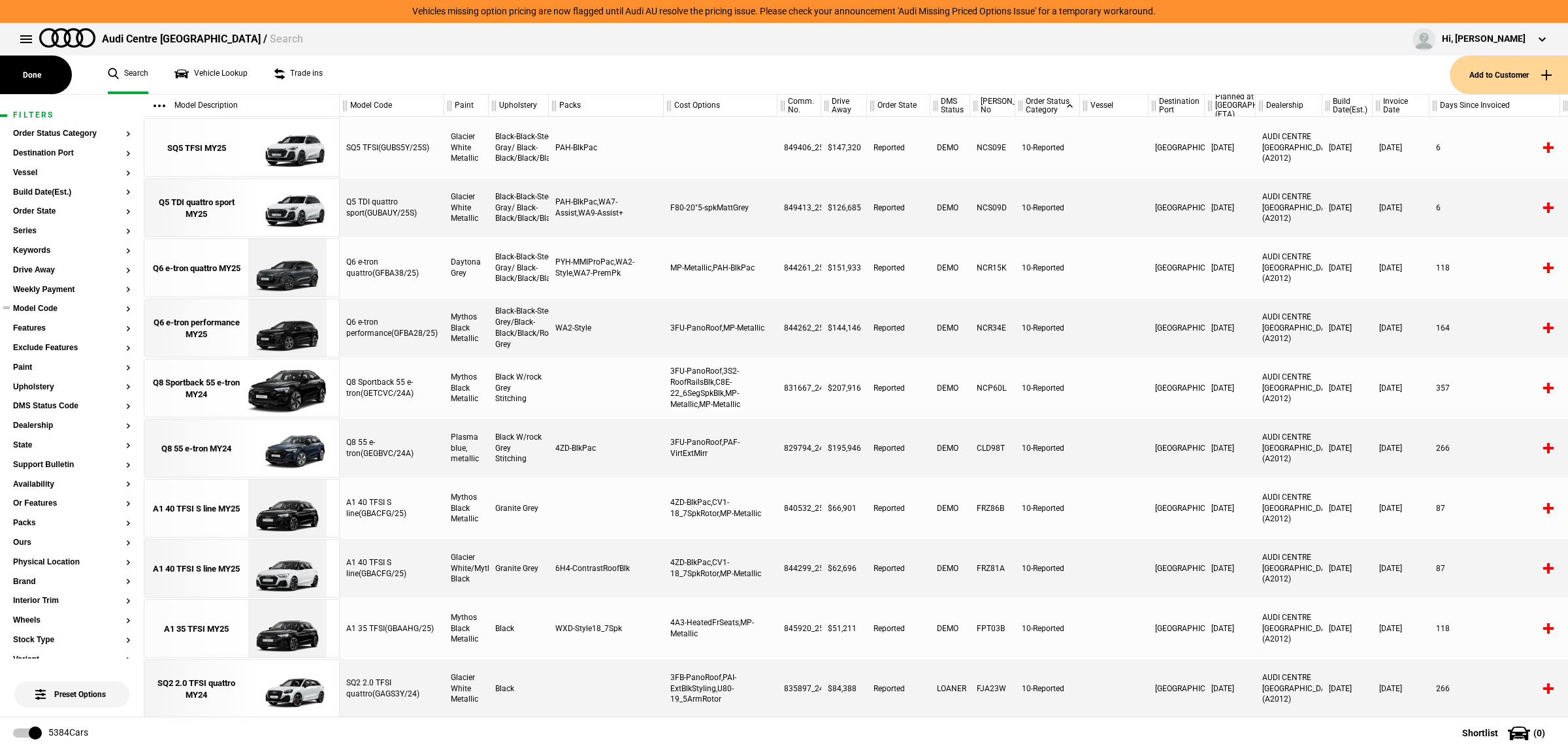
click at [44, 311] on button "Model Code" at bounding box center [71, 309] width 118 height 9
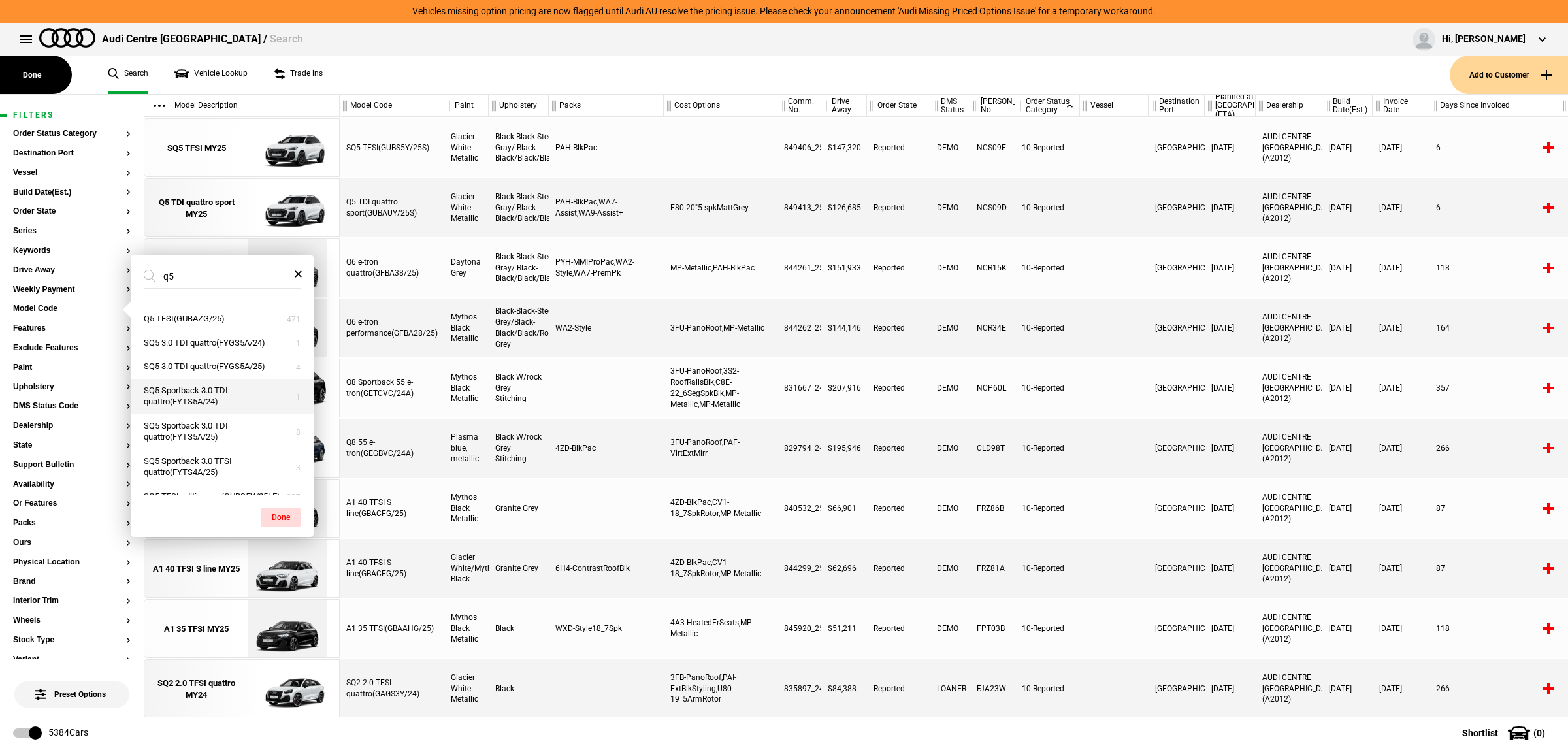
scroll to position [312, 0]
type input "q5"
click at [240, 365] on button "Q5 TDI quattro sport(GUBAUY/25S)" at bounding box center [222, 353] width 183 height 24
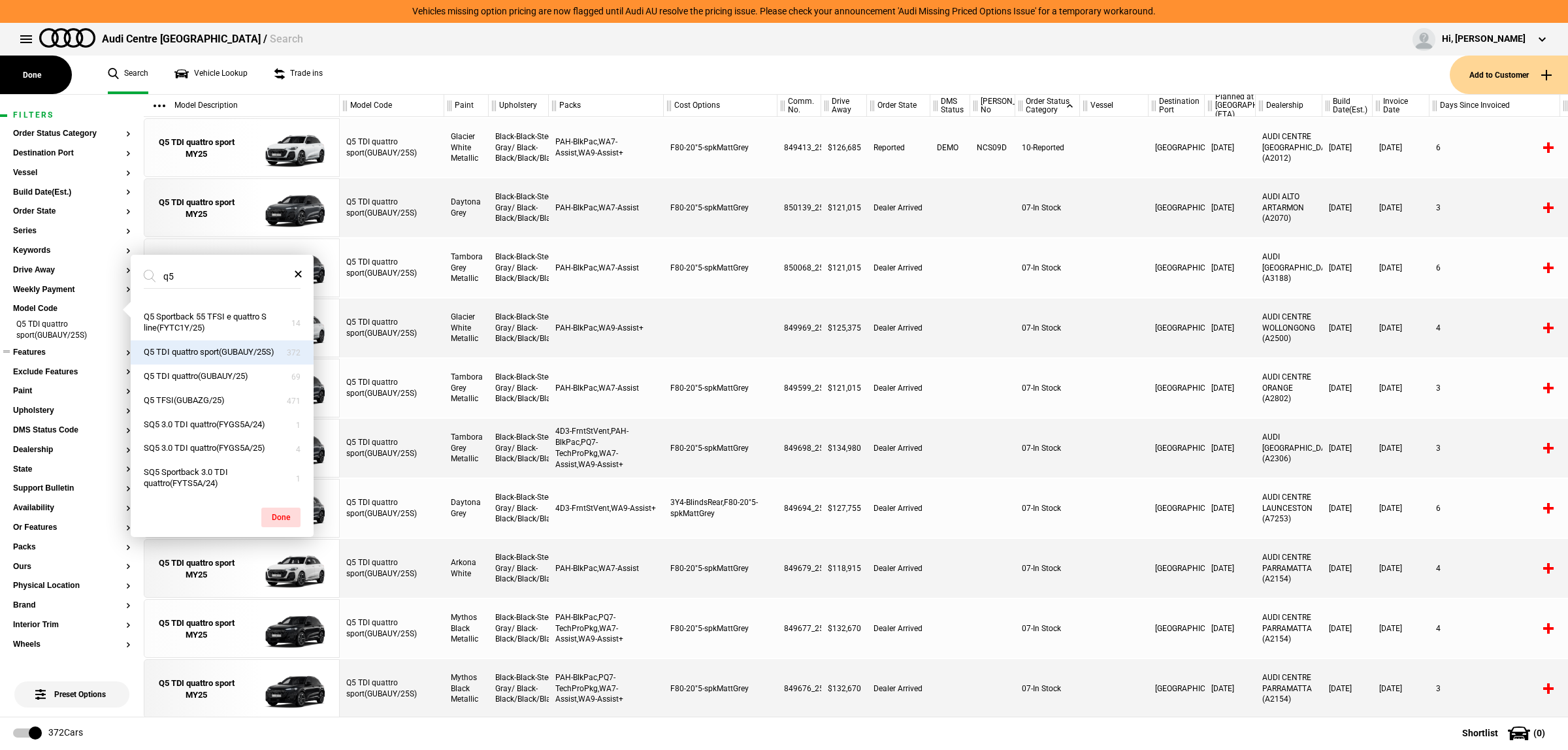
click at [43, 355] on button "Features" at bounding box center [71, 353] width 118 height 9
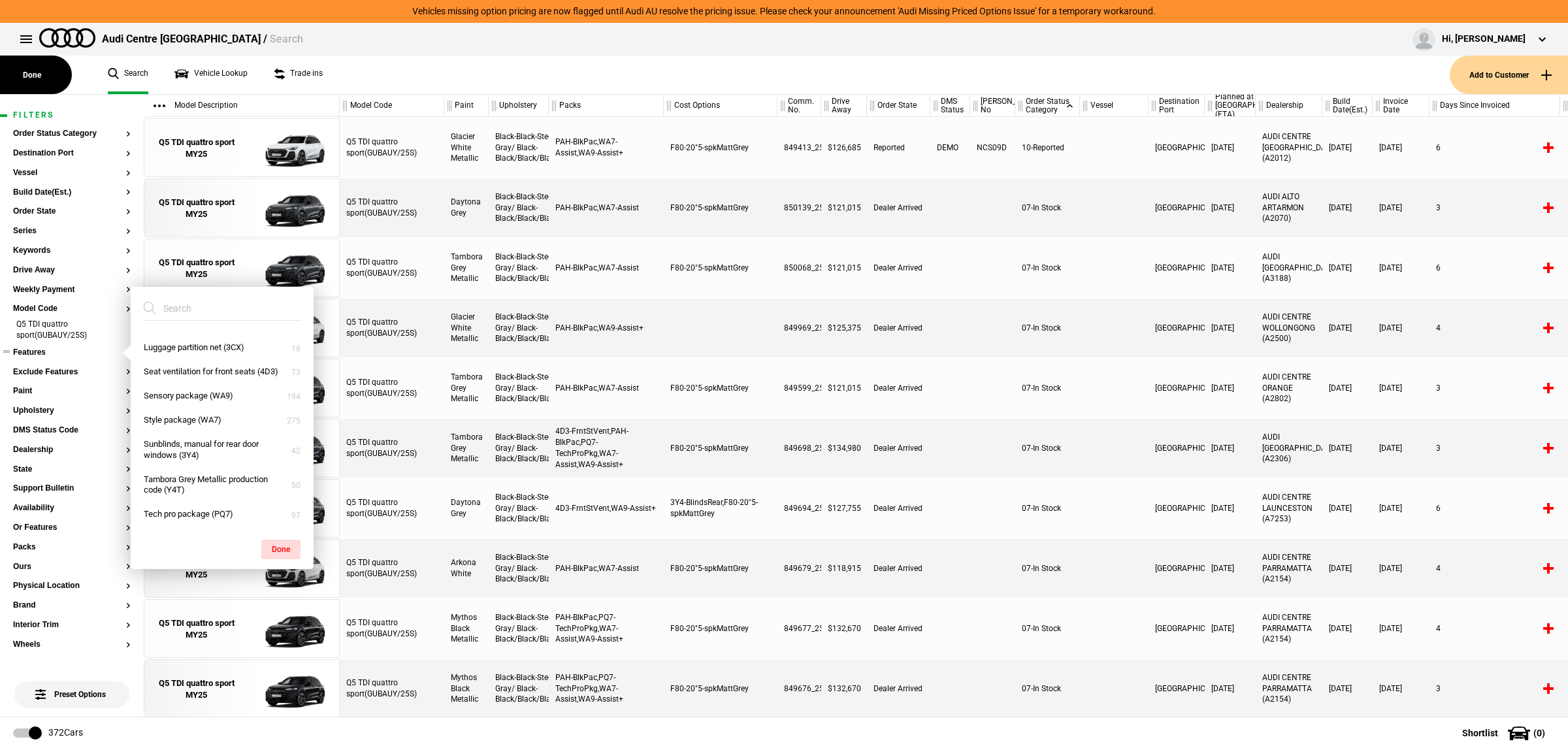
scroll to position [87, 0]
click at [187, 302] on input "search" at bounding box center [214, 308] width 141 height 24
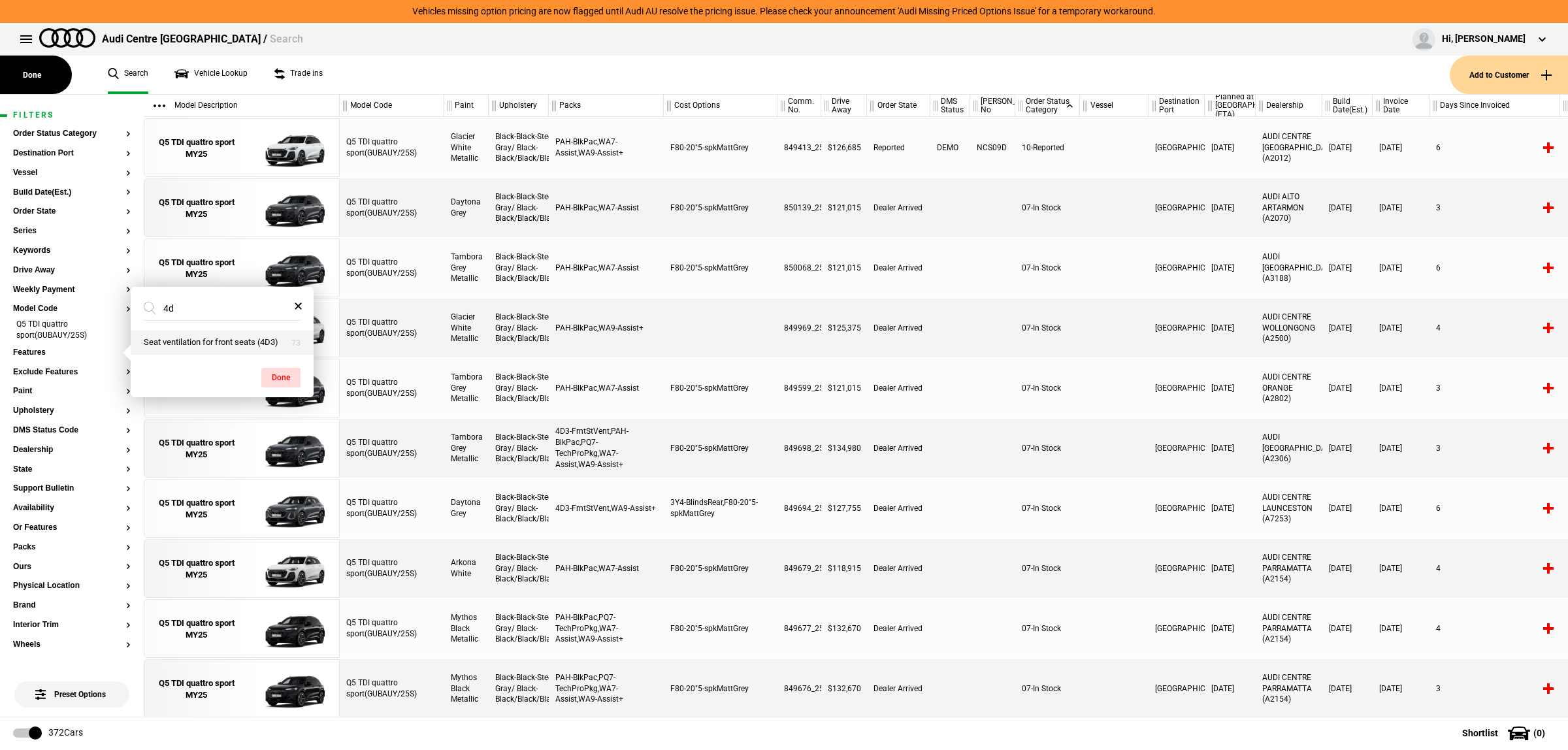
type input "4d"
click at [186, 350] on button "Seat ventilation for front seats (4D3)" at bounding box center [222, 343] width 183 height 24
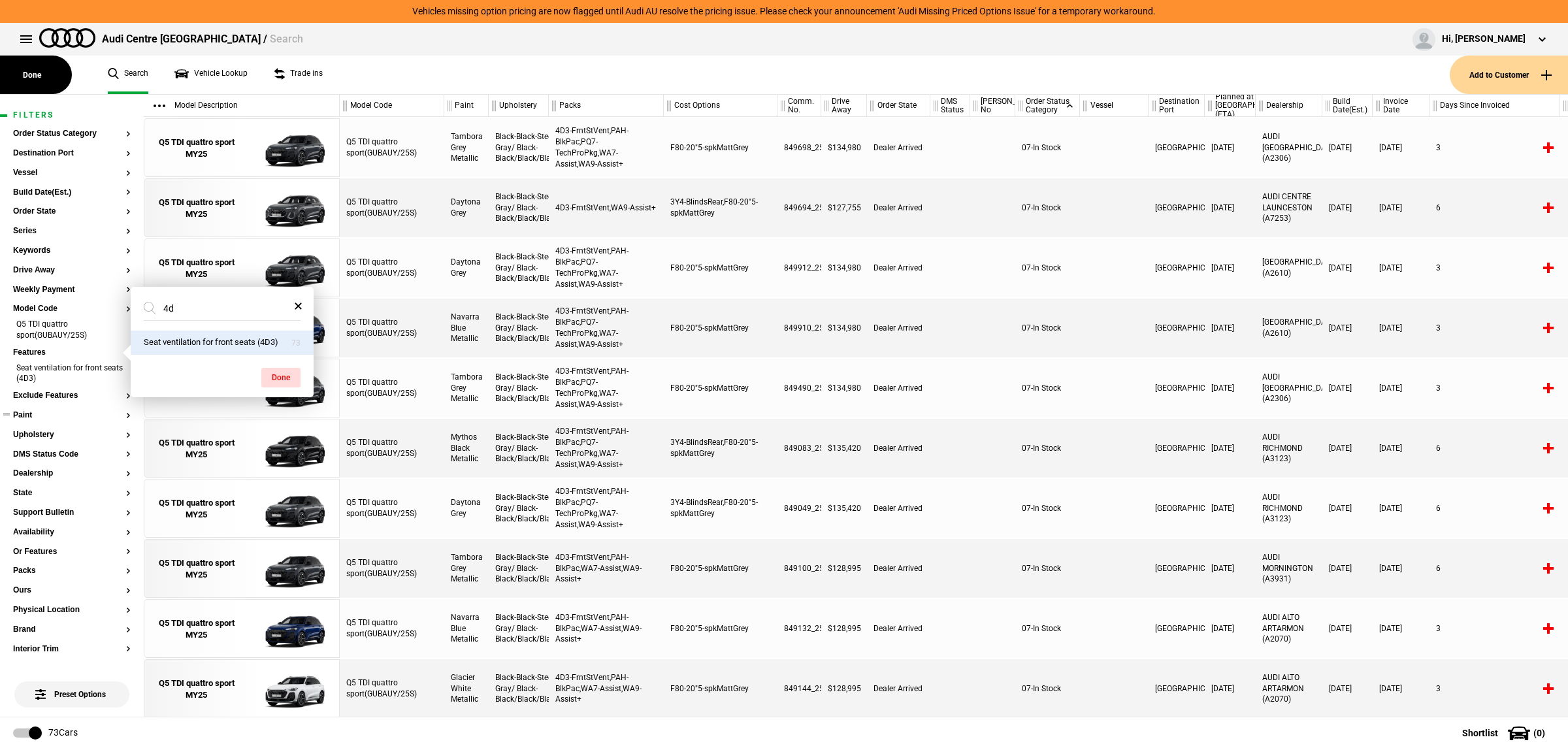
click at [62, 415] on button "Paint" at bounding box center [71, 416] width 118 height 9
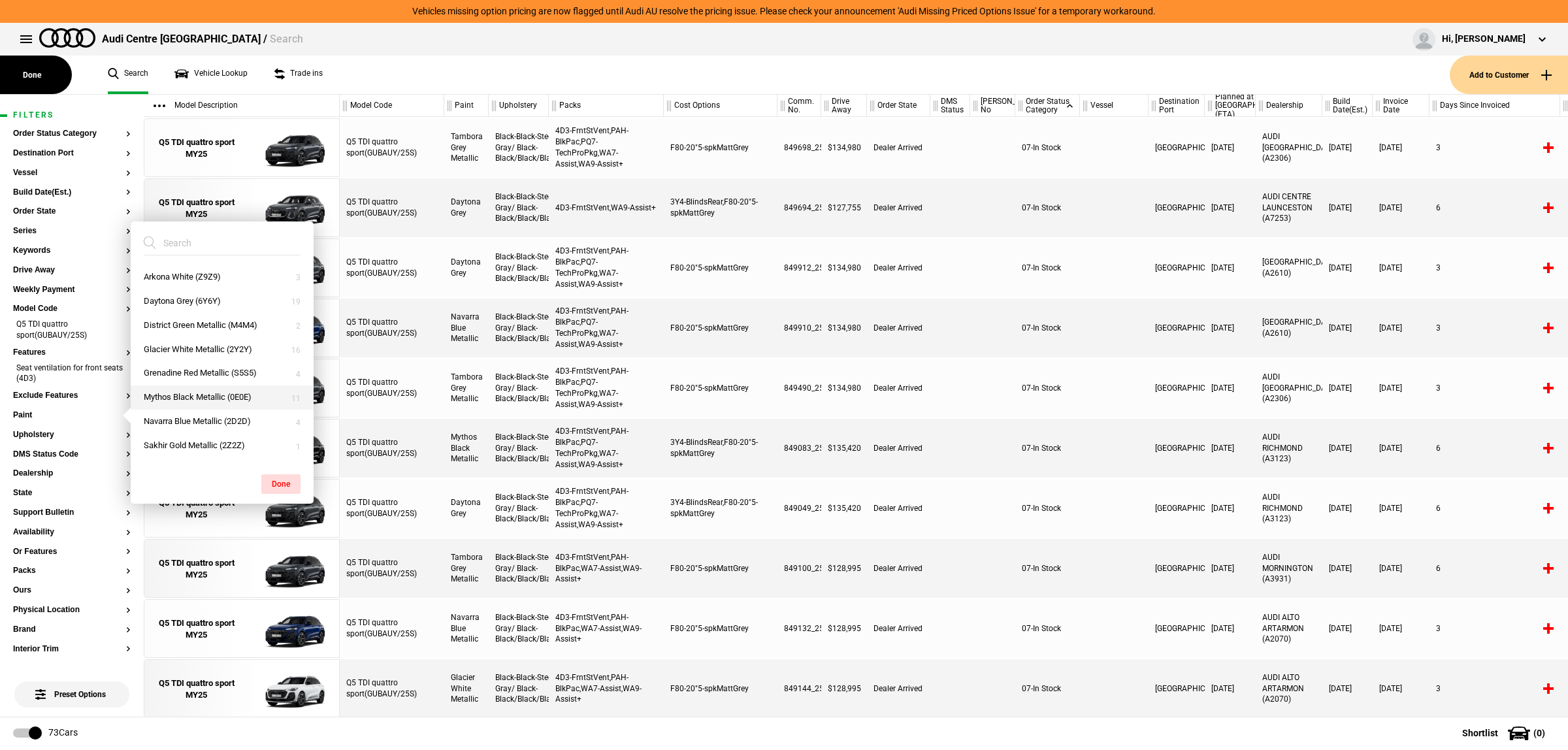
click at [223, 393] on button "Mythos Black Metallic (0E0E)" at bounding box center [222, 397] width 183 height 24
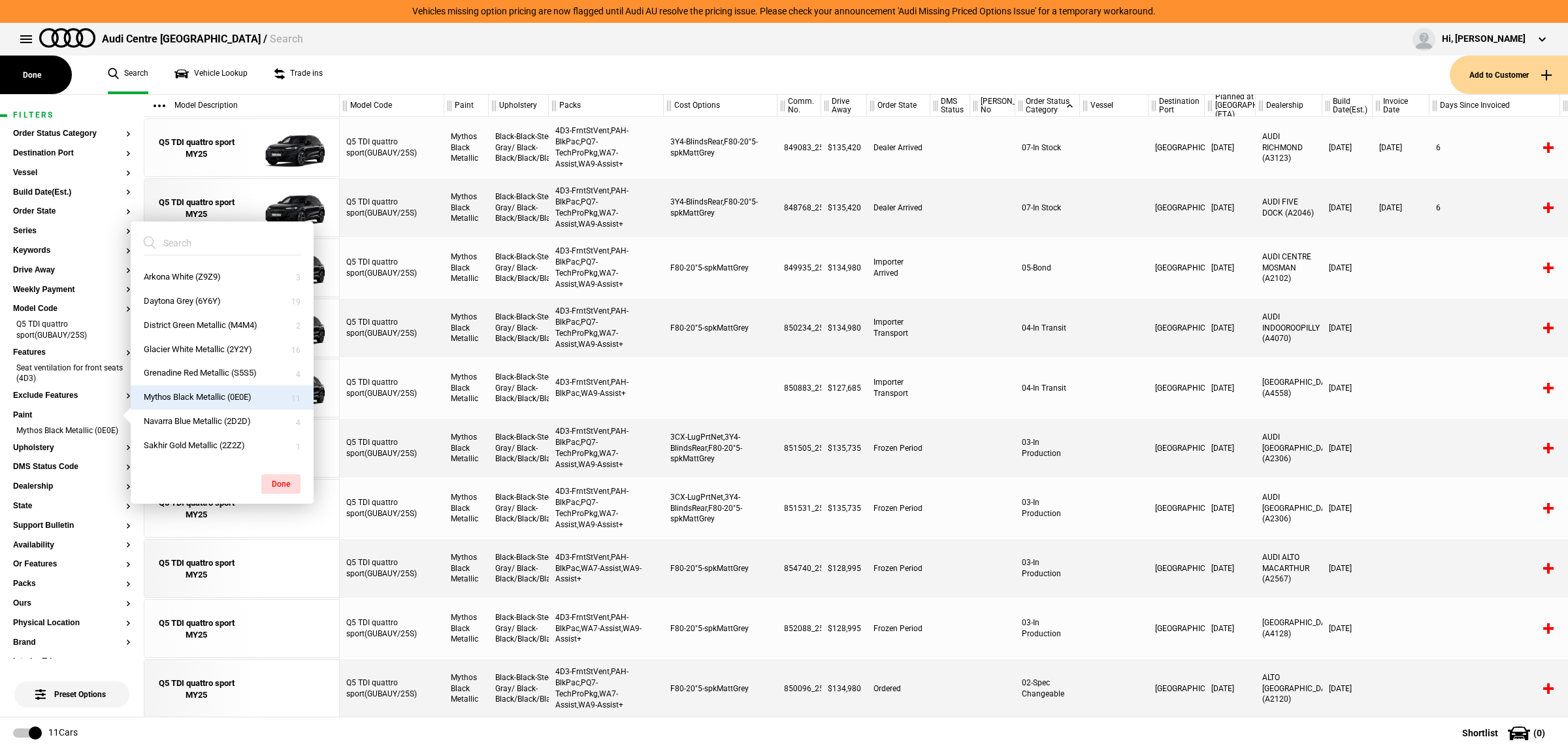
click at [951, 355] on div at bounding box center [950, 328] width 40 height 59
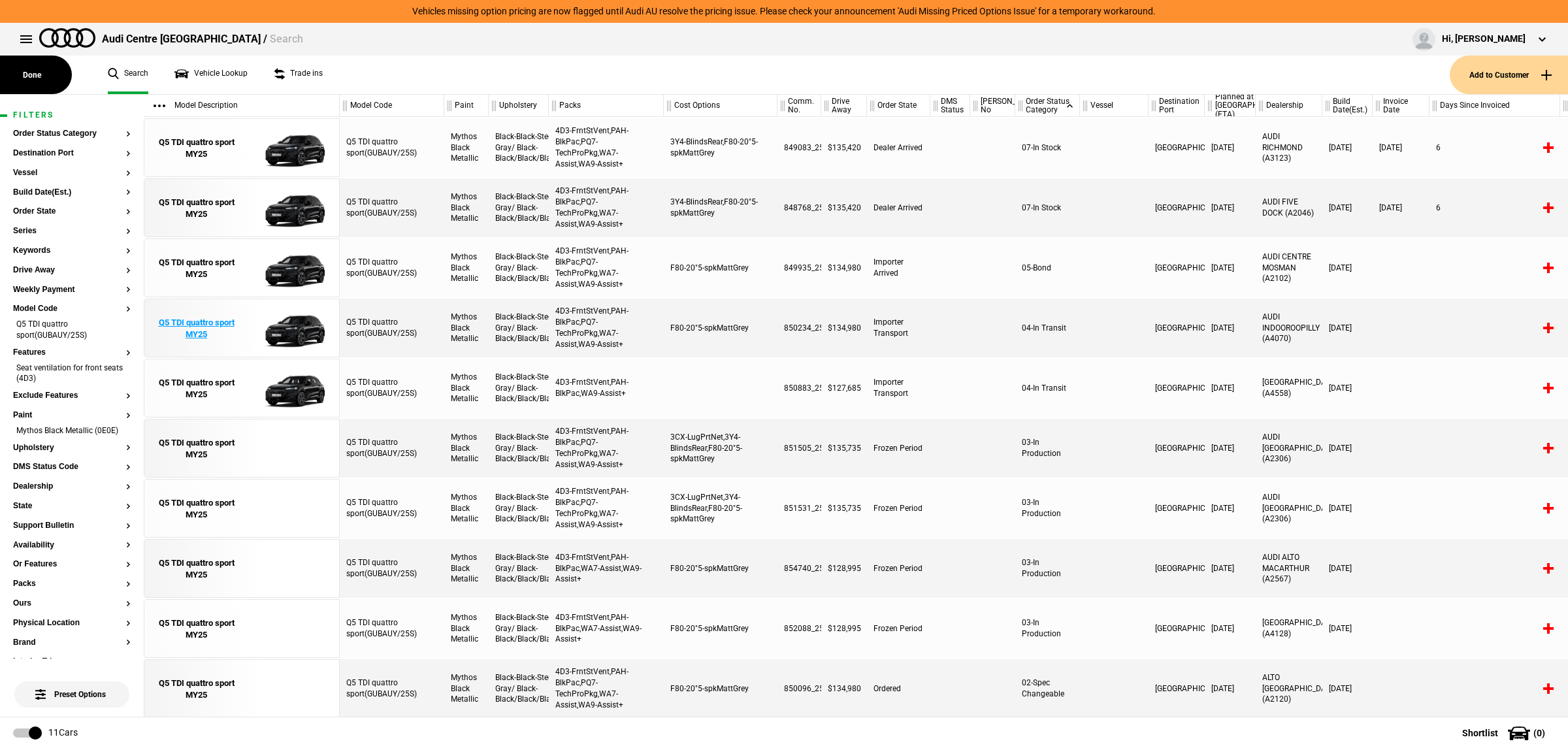
click at [311, 321] on img at bounding box center [287, 328] width 91 height 59
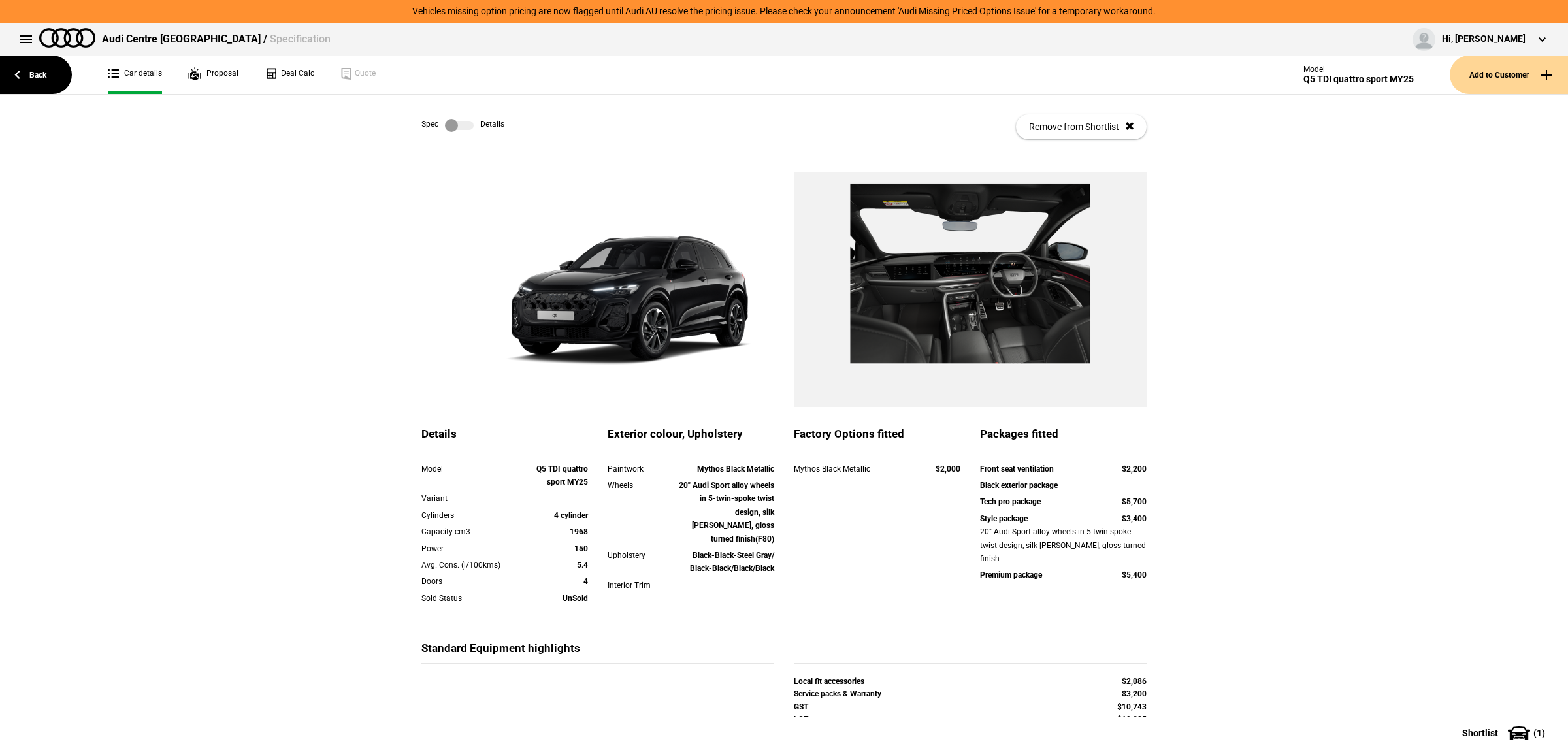
click at [76, 73] on div "Back Car details Proposal Deal Calc Quote Model Q5 TDI quattro sport MY25 Add t…" at bounding box center [784, 75] width 1568 height 40
click at [46, 77] on link "Back" at bounding box center [36, 74] width 72 height 39
